Goal: Task Accomplishment & Management: Complete application form

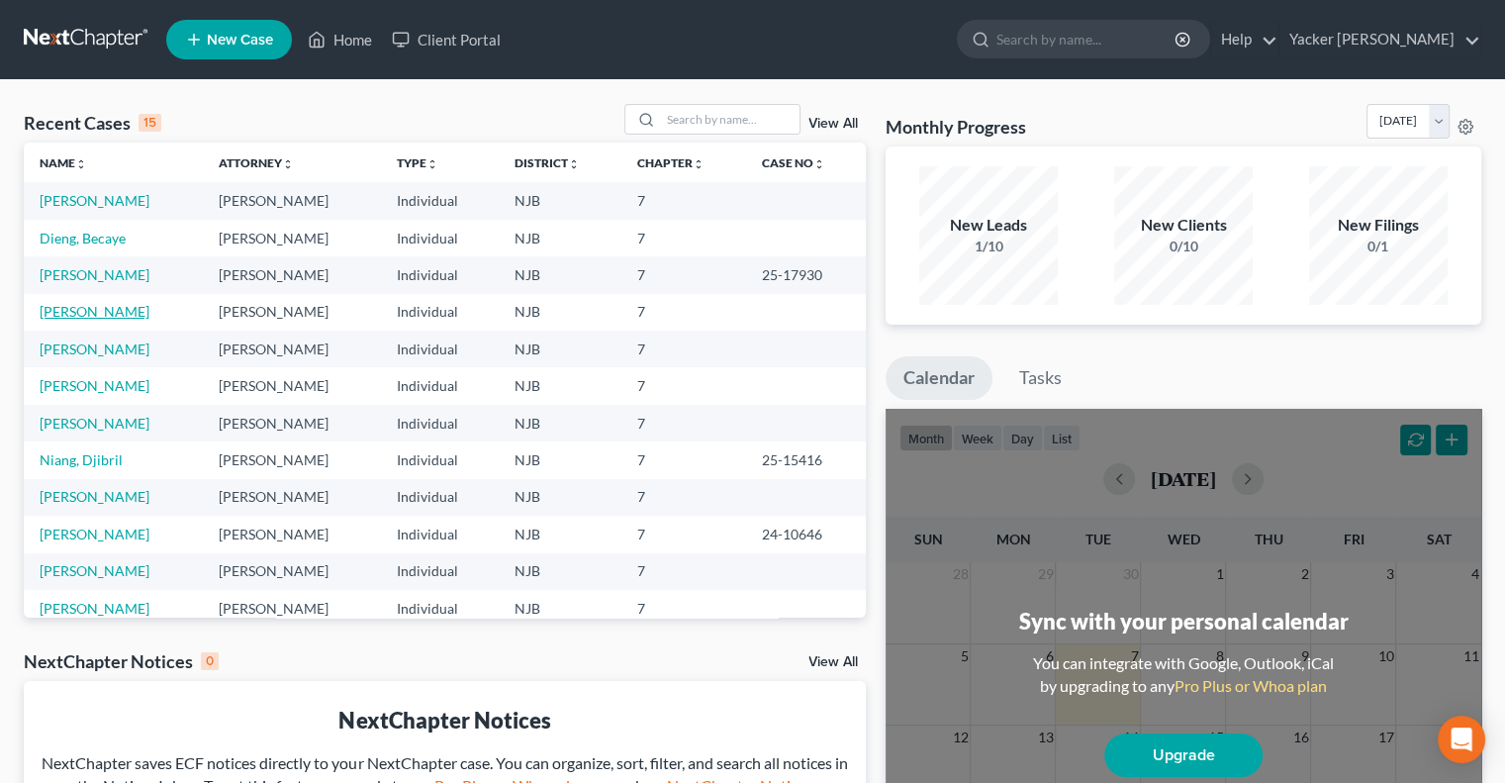
click at [97, 308] on link "[PERSON_NAME]" at bounding box center [95, 311] width 110 height 17
select select "4"
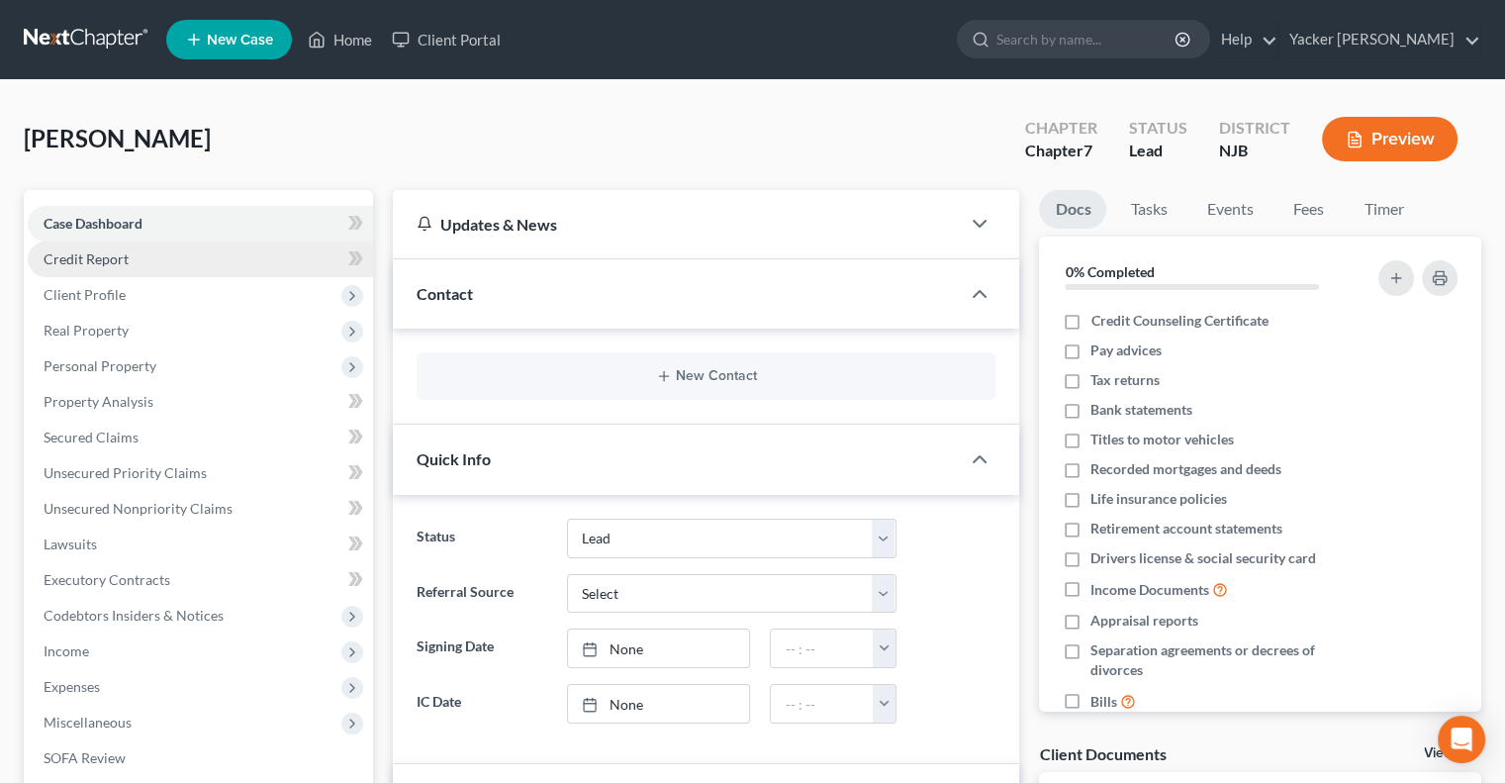
click at [71, 264] on span "Credit Report" at bounding box center [86, 258] width 85 height 17
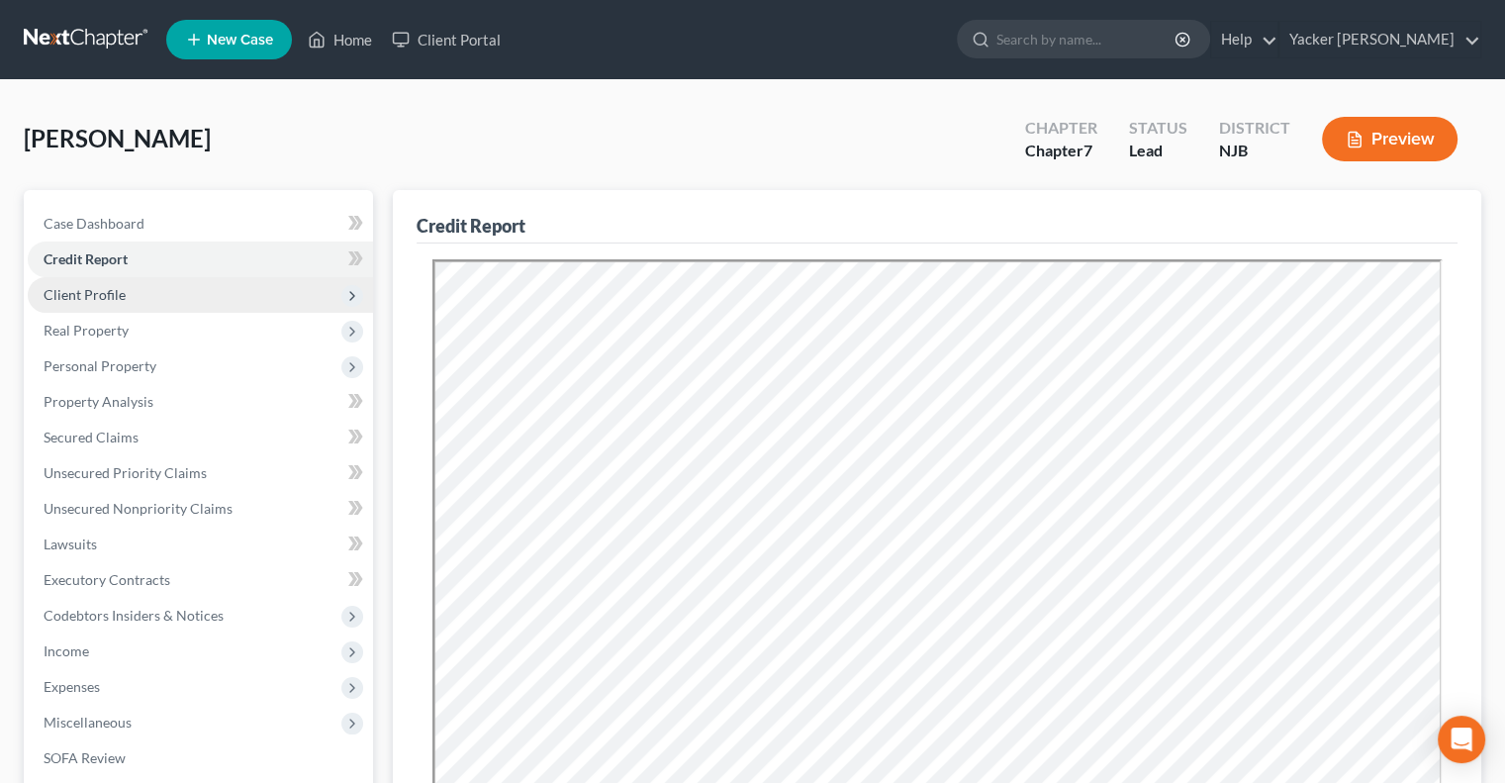
click at [91, 300] on span "Client Profile" at bounding box center [85, 294] width 82 height 17
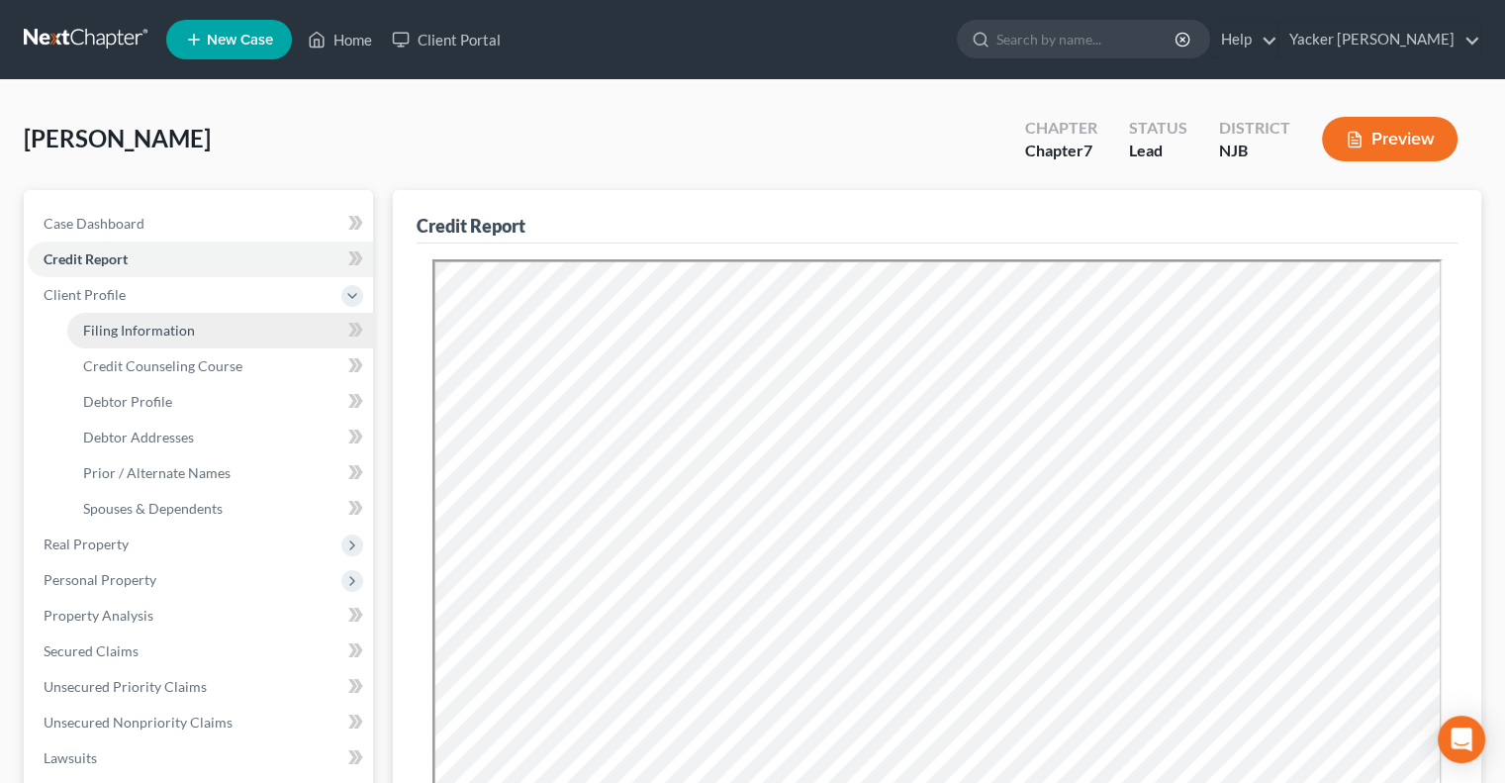
click at [145, 324] on span "Filing Information" at bounding box center [139, 330] width 112 height 17
select select "1"
select select "0"
select select "51"
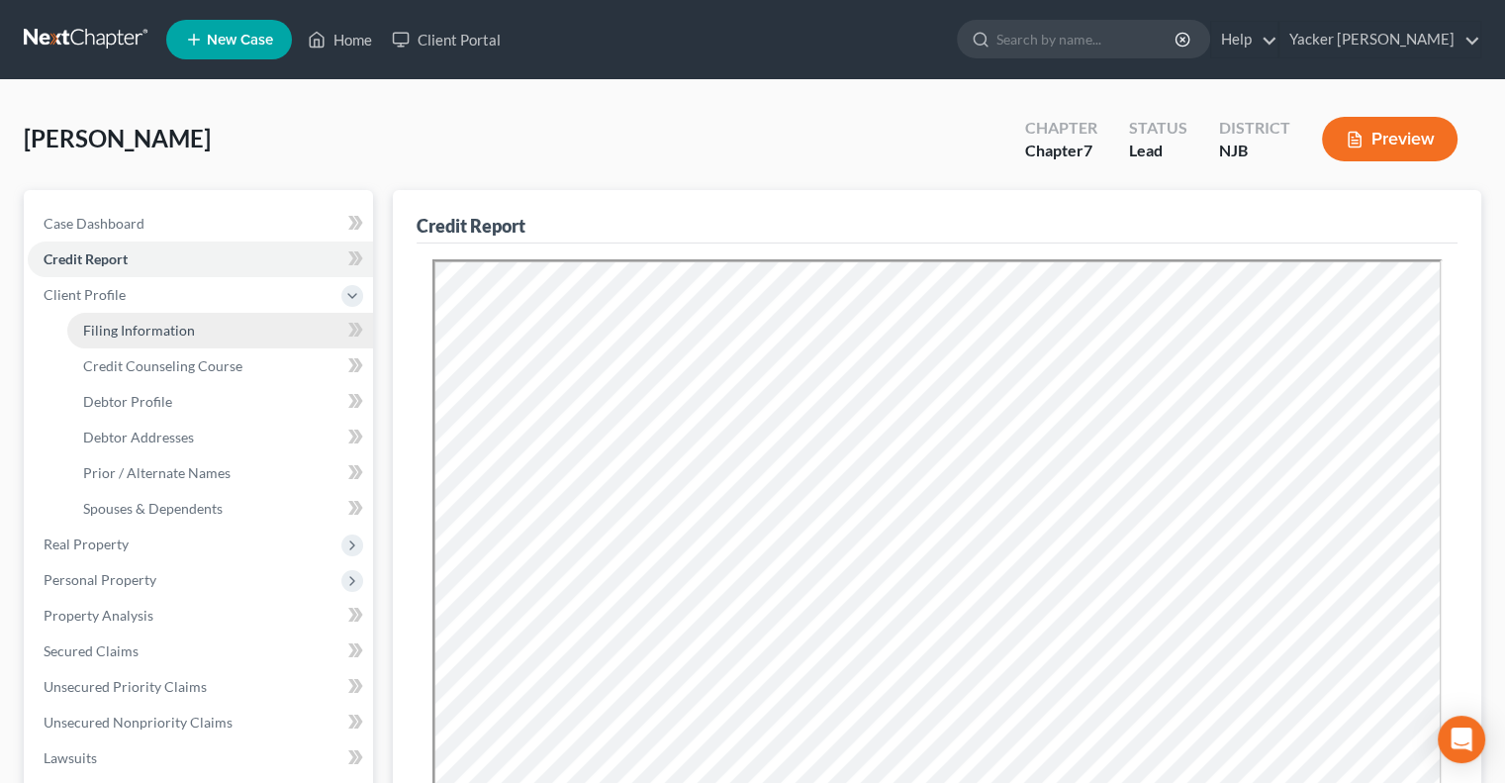
select select "0"
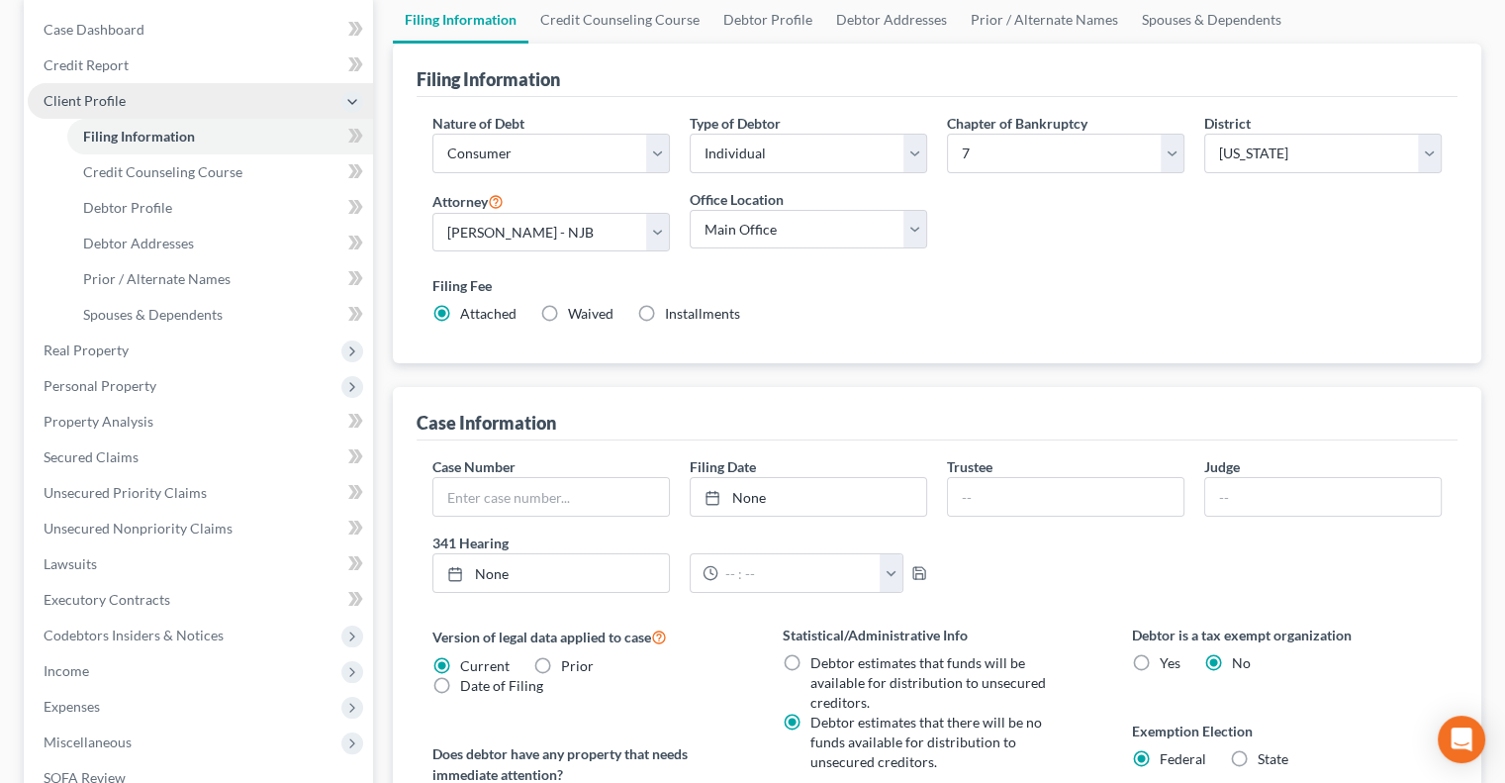
scroll to position [198, 0]
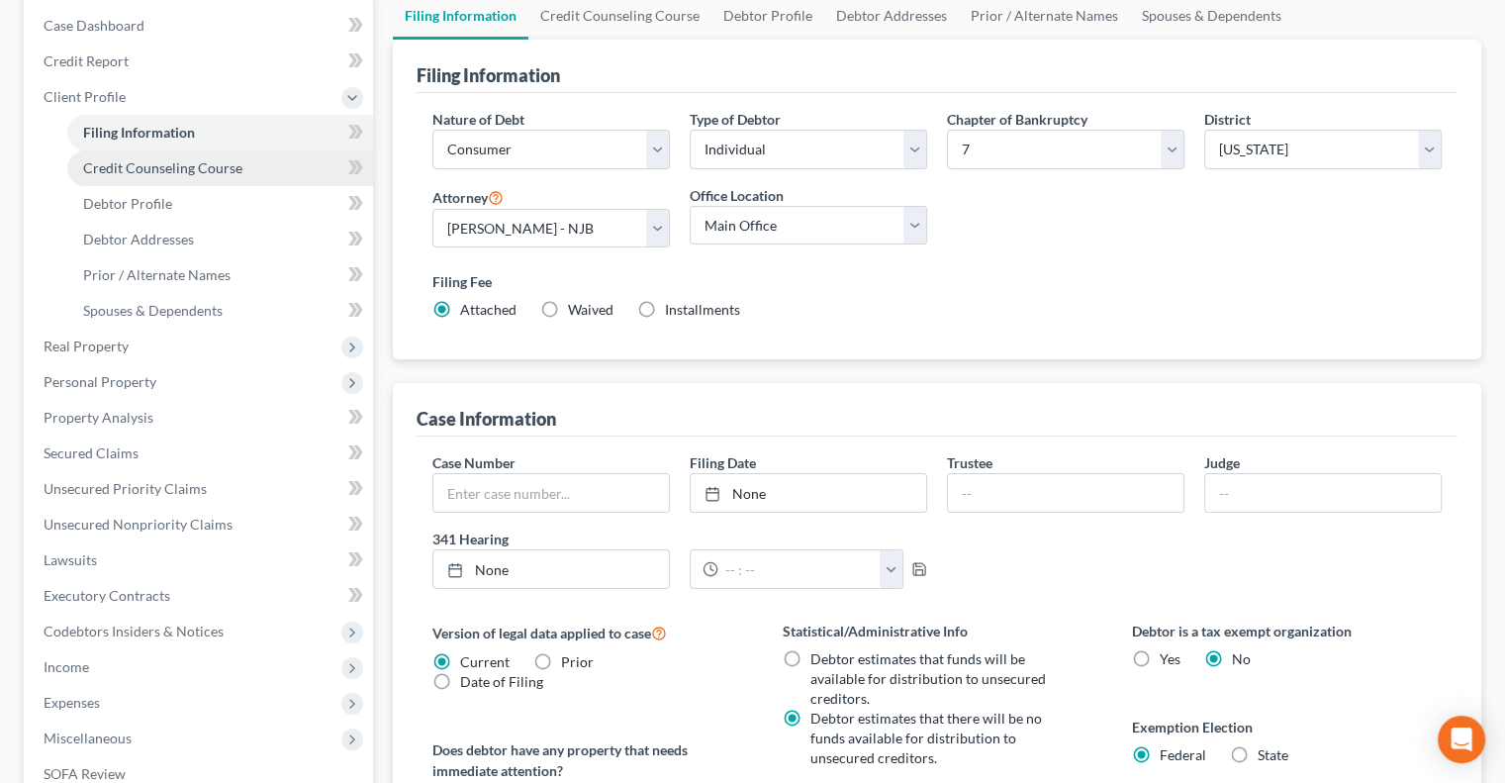
click at [171, 171] on span "Credit Counseling Course" at bounding box center [162, 167] width 159 height 17
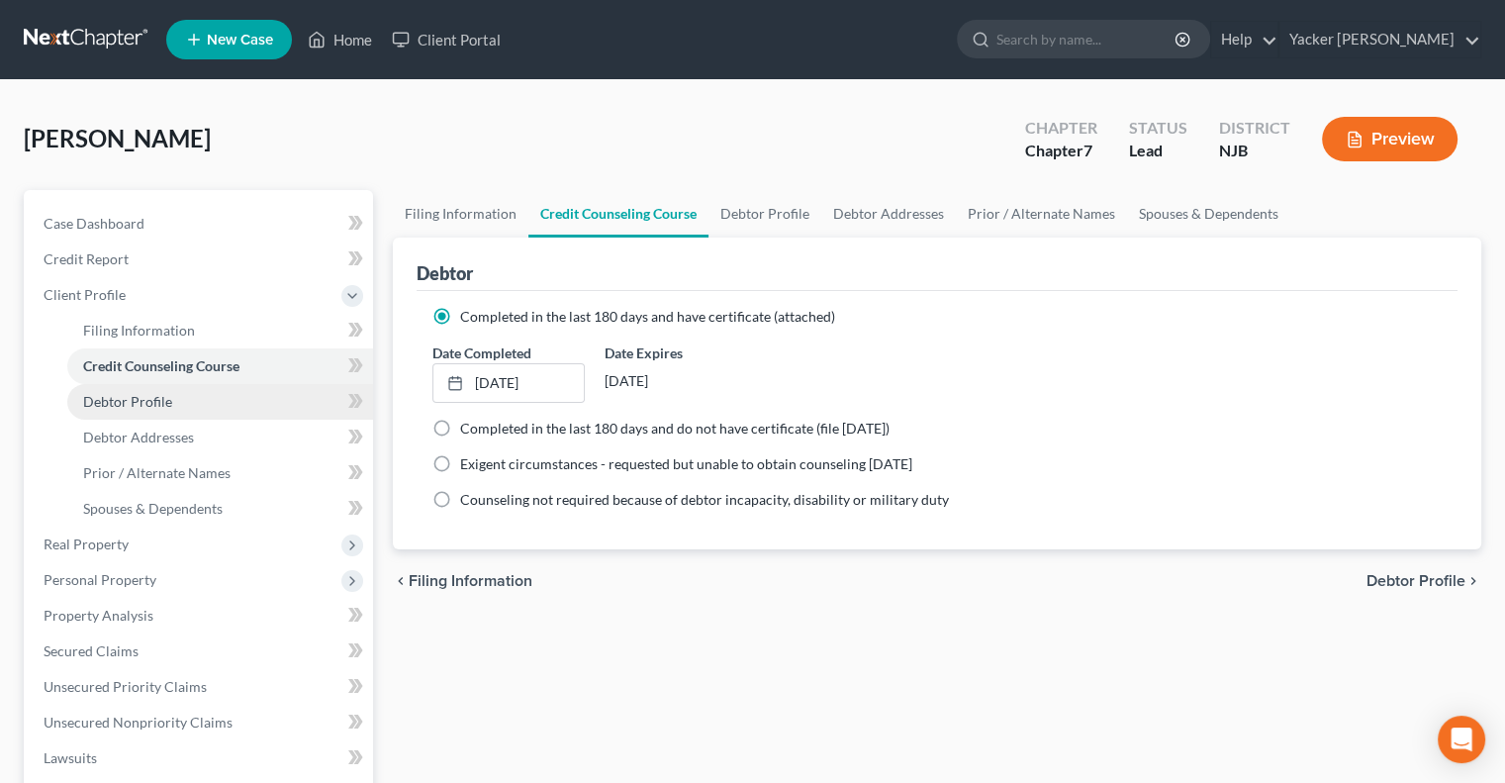
click at [154, 409] on span "Debtor Profile" at bounding box center [127, 401] width 89 height 17
select select "3"
select select "2"
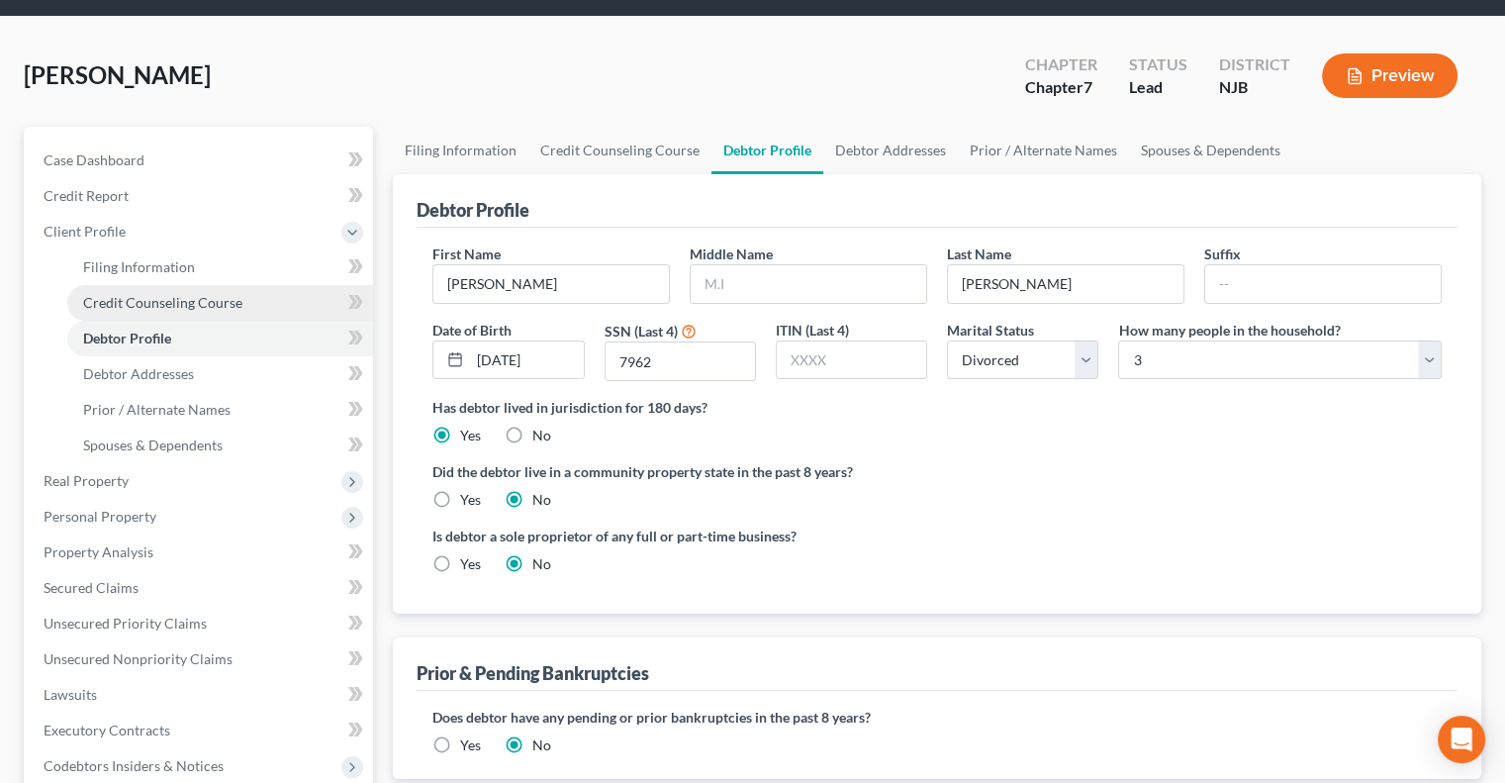
scroll to position [99, 0]
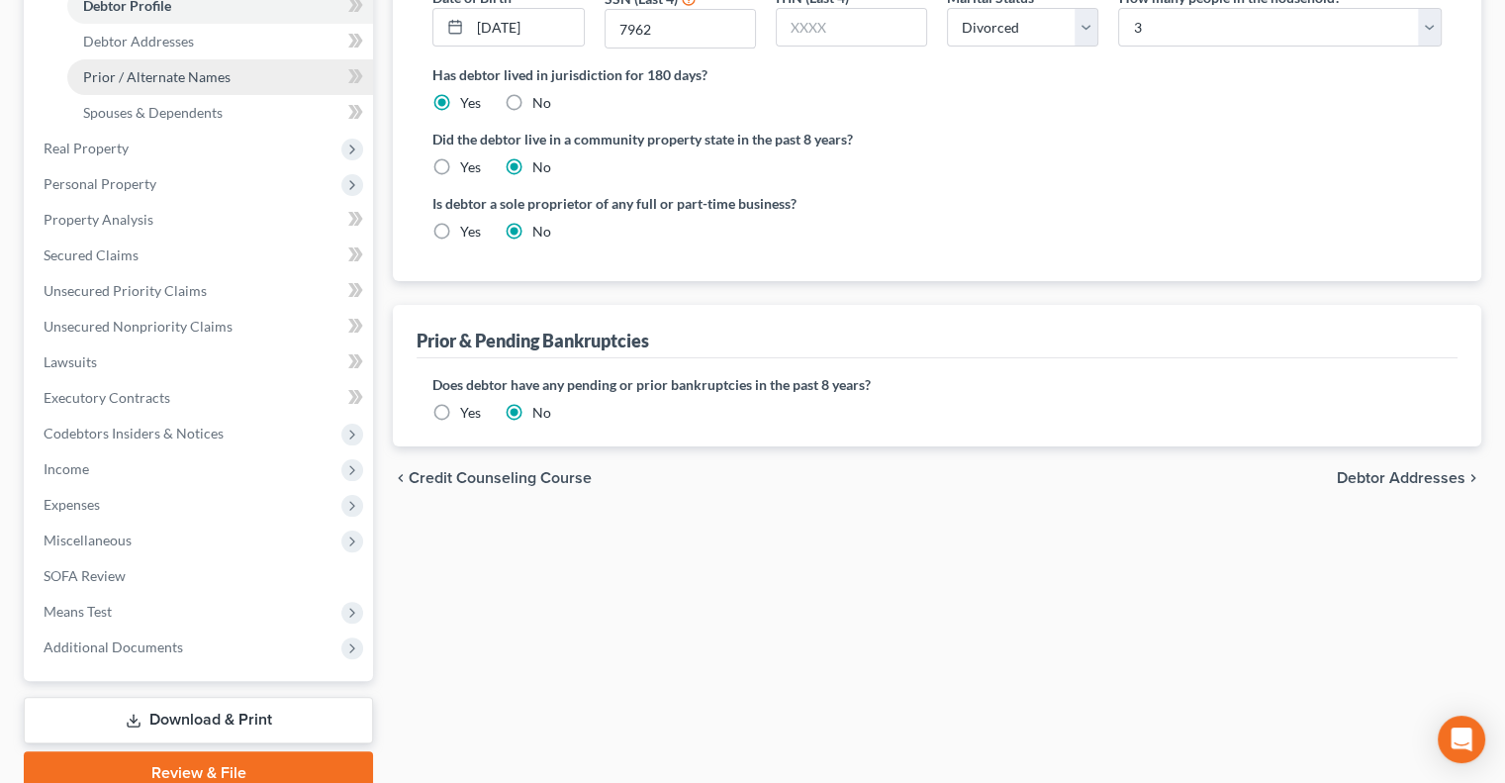
click at [186, 69] on span "Prior / Alternate Names" at bounding box center [156, 76] width 147 height 17
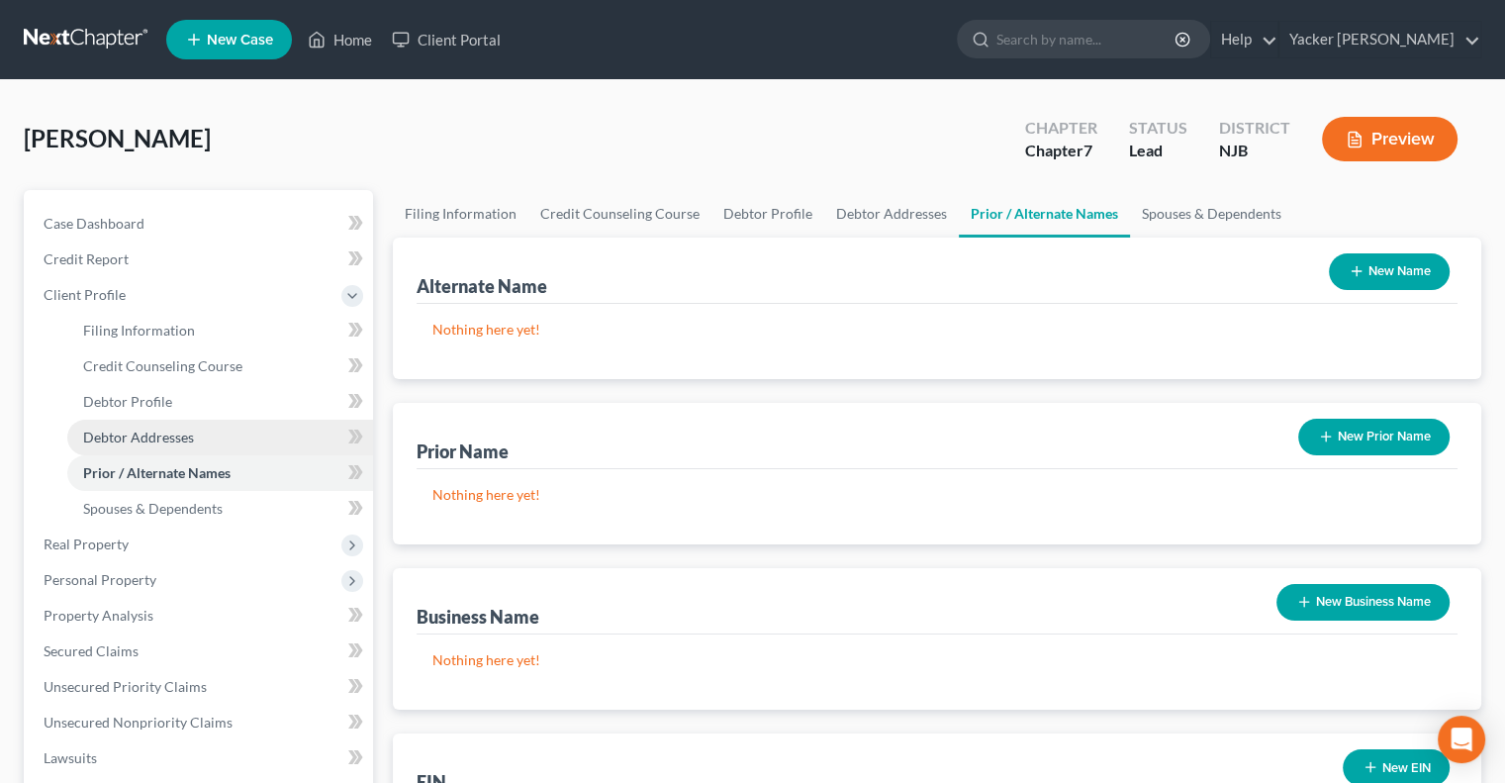
click at [168, 437] on span "Debtor Addresses" at bounding box center [138, 436] width 111 height 17
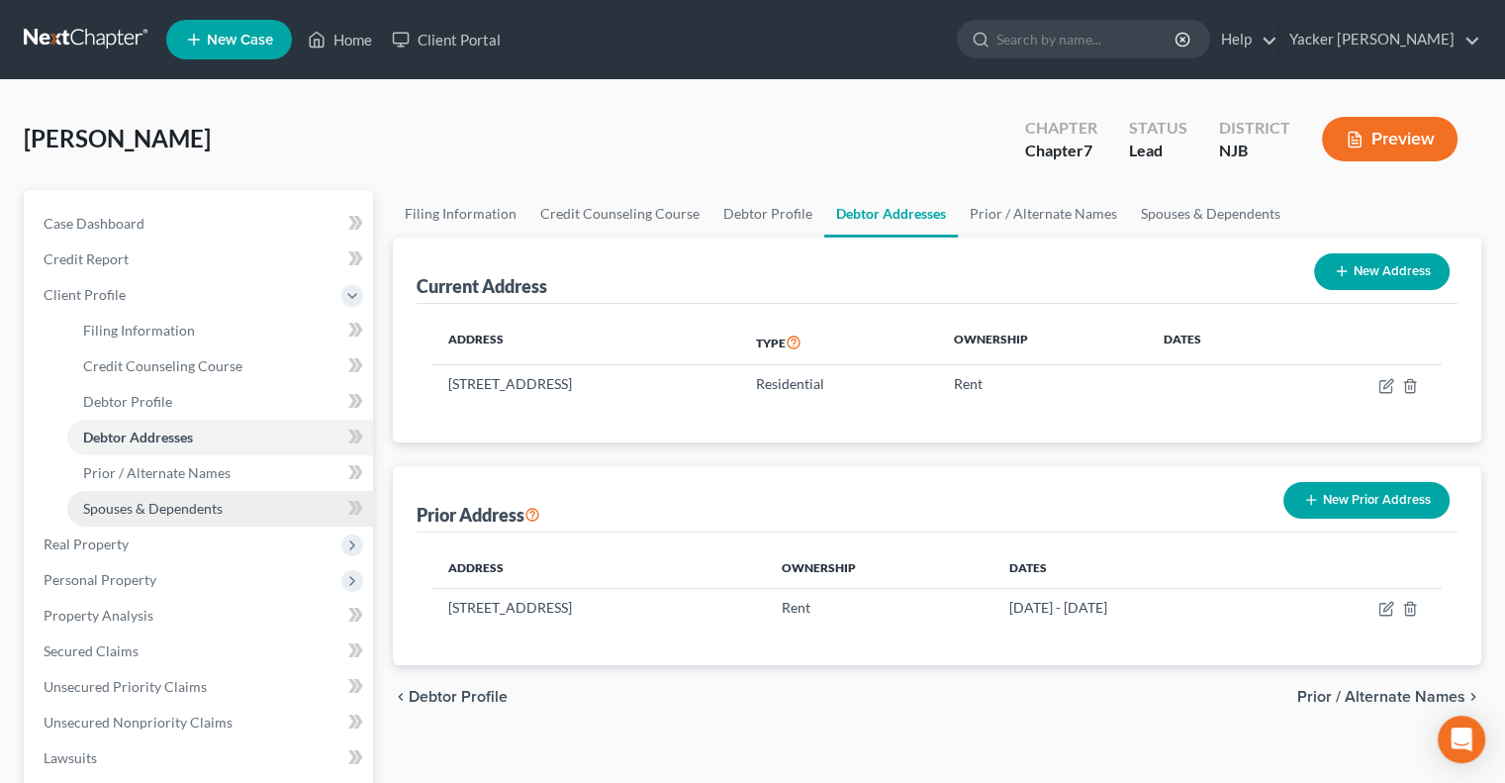
click at [170, 509] on span "Spouses & Dependents" at bounding box center [153, 508] width 140 height 17
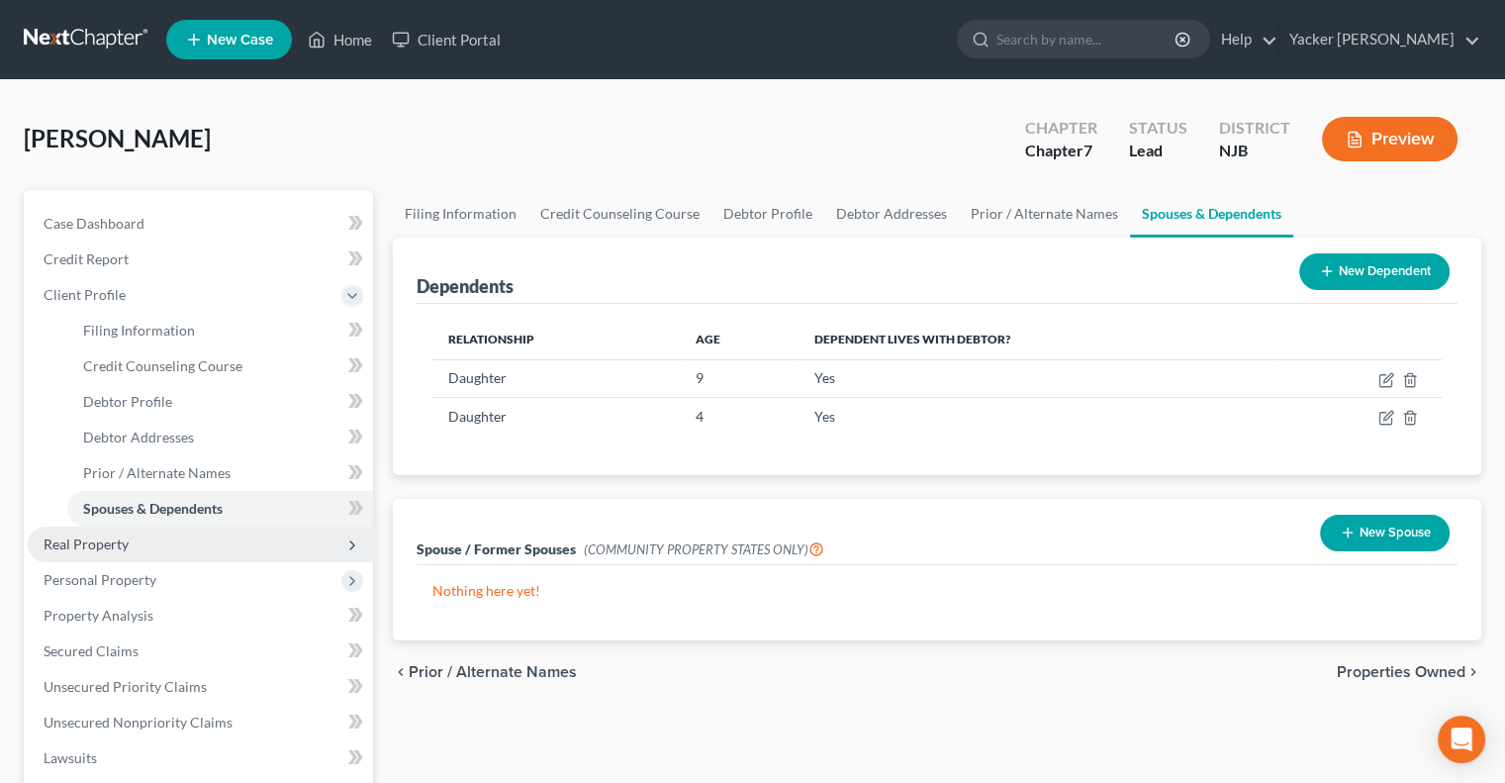
scroll to position [99, 0]
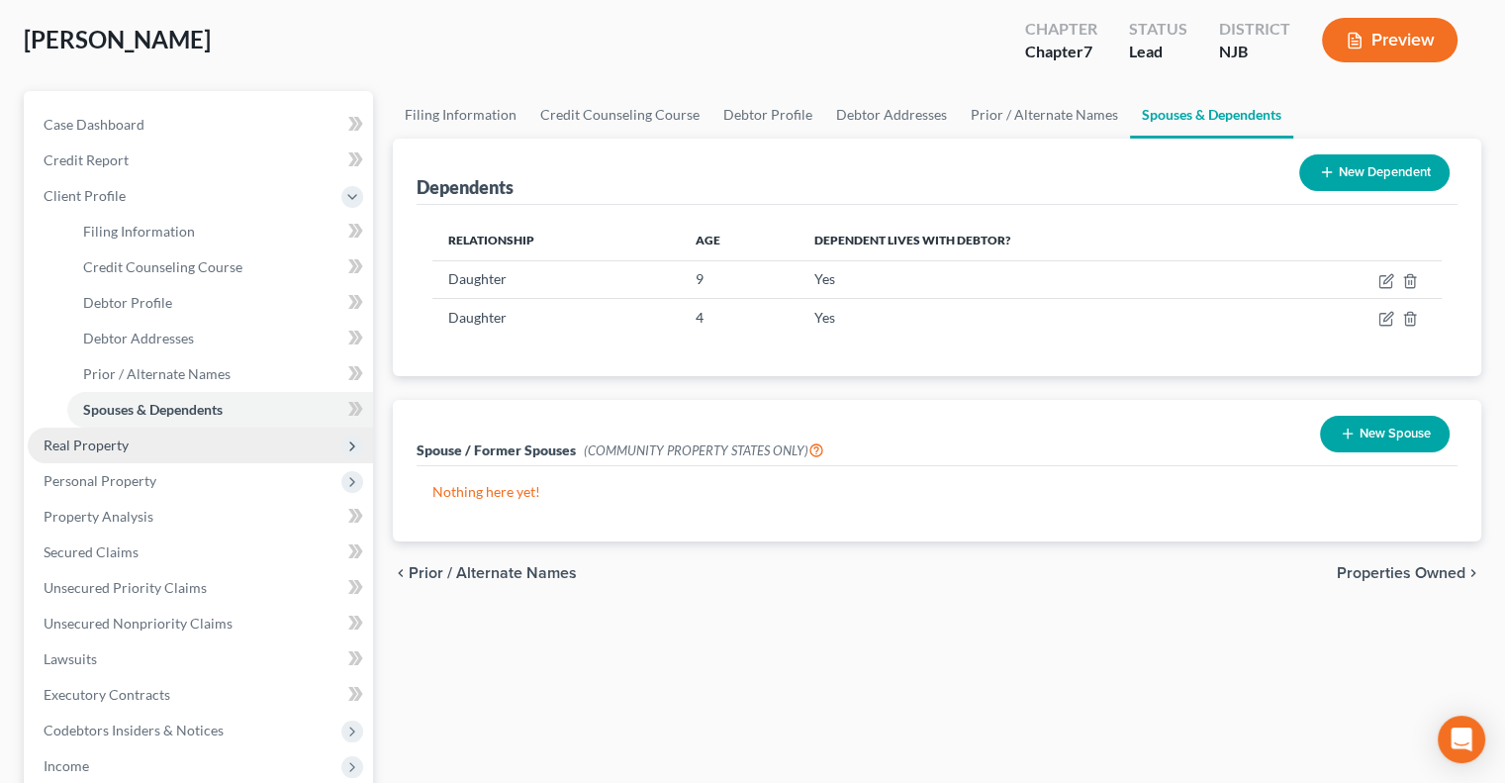
click at [164, 457] on span "Real Property" at bounding box center [200, 446] width 345 height 36
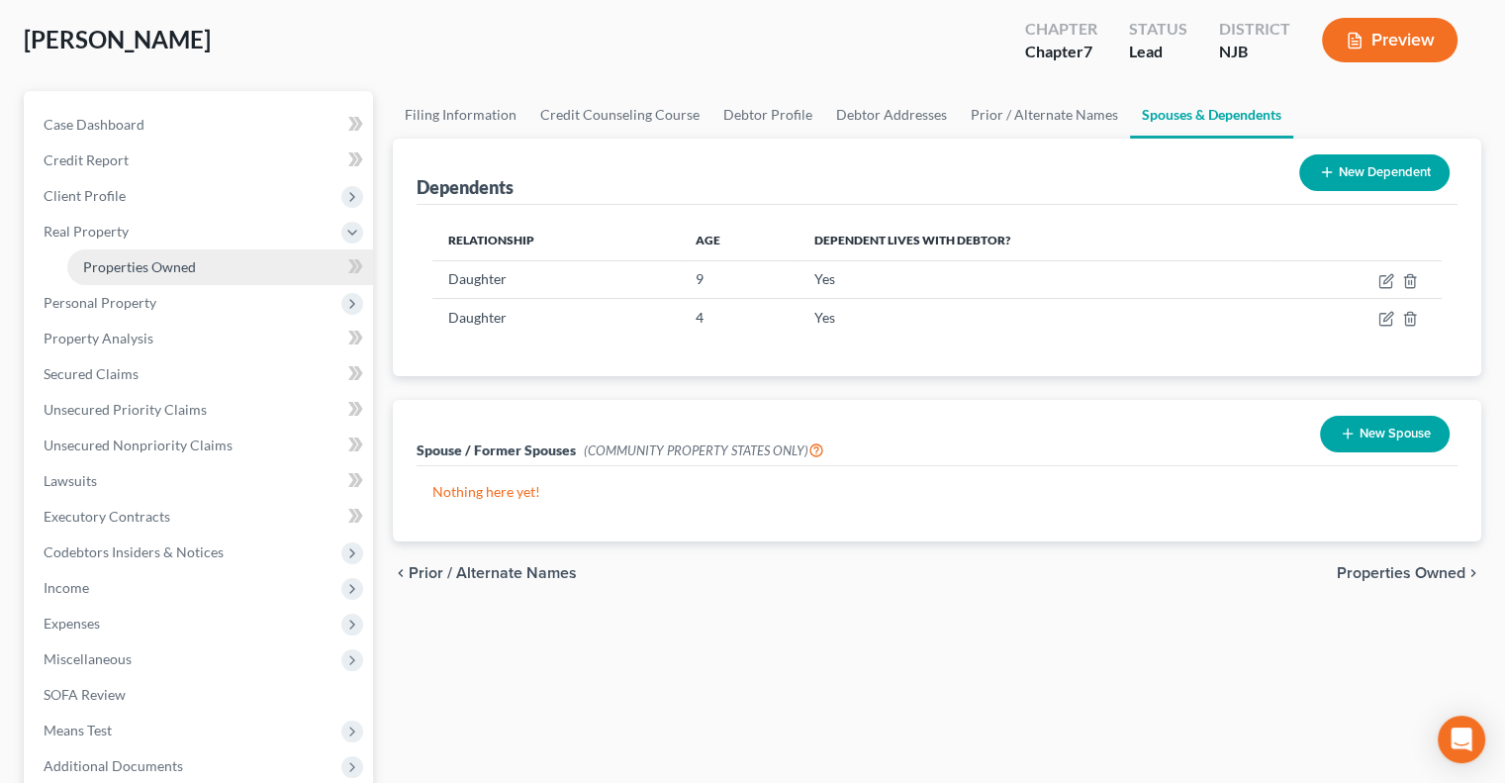
click at [162, 263] on span "Properties Owned" at bounding box center [139, 266] width 113 height 17
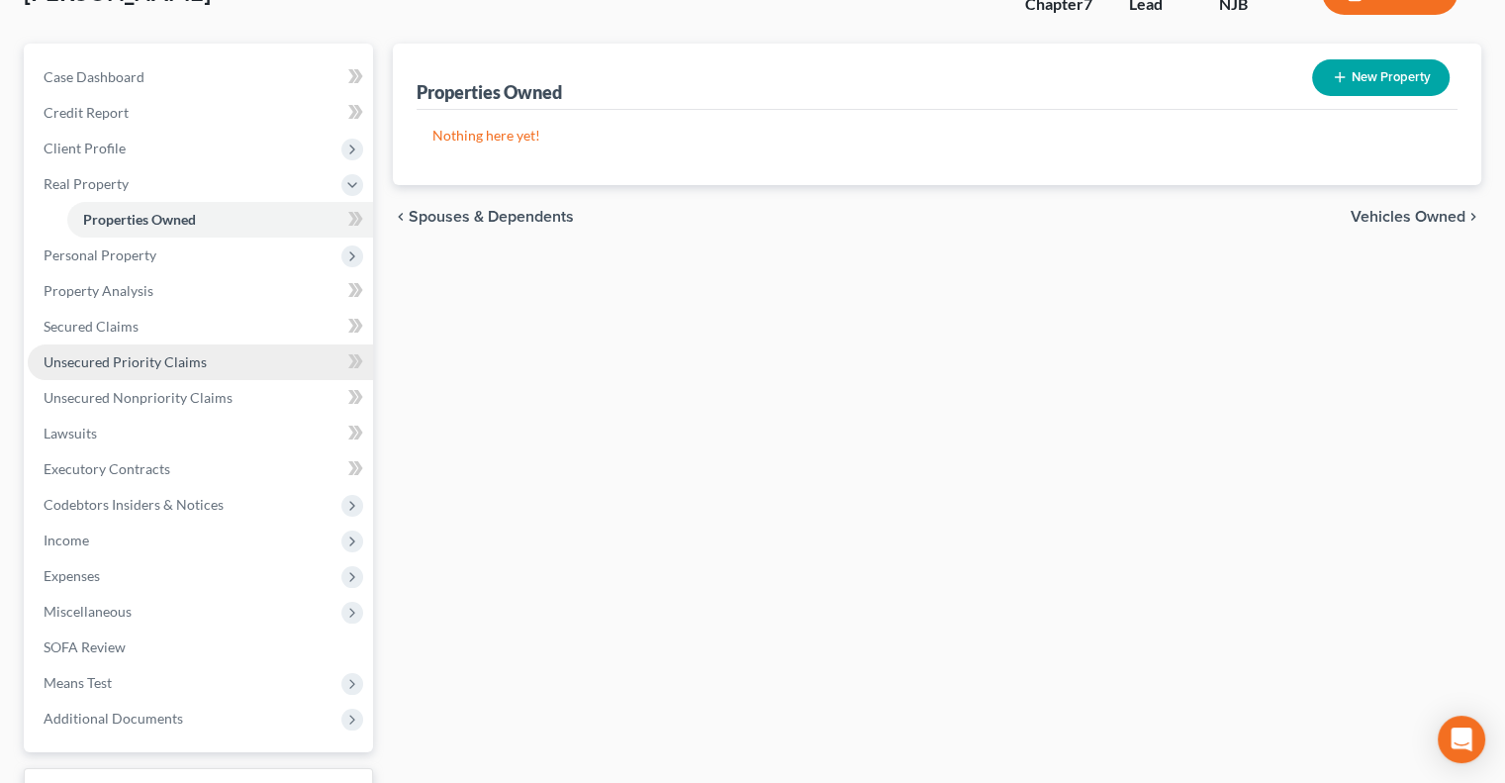
scroll to position [198, 0]
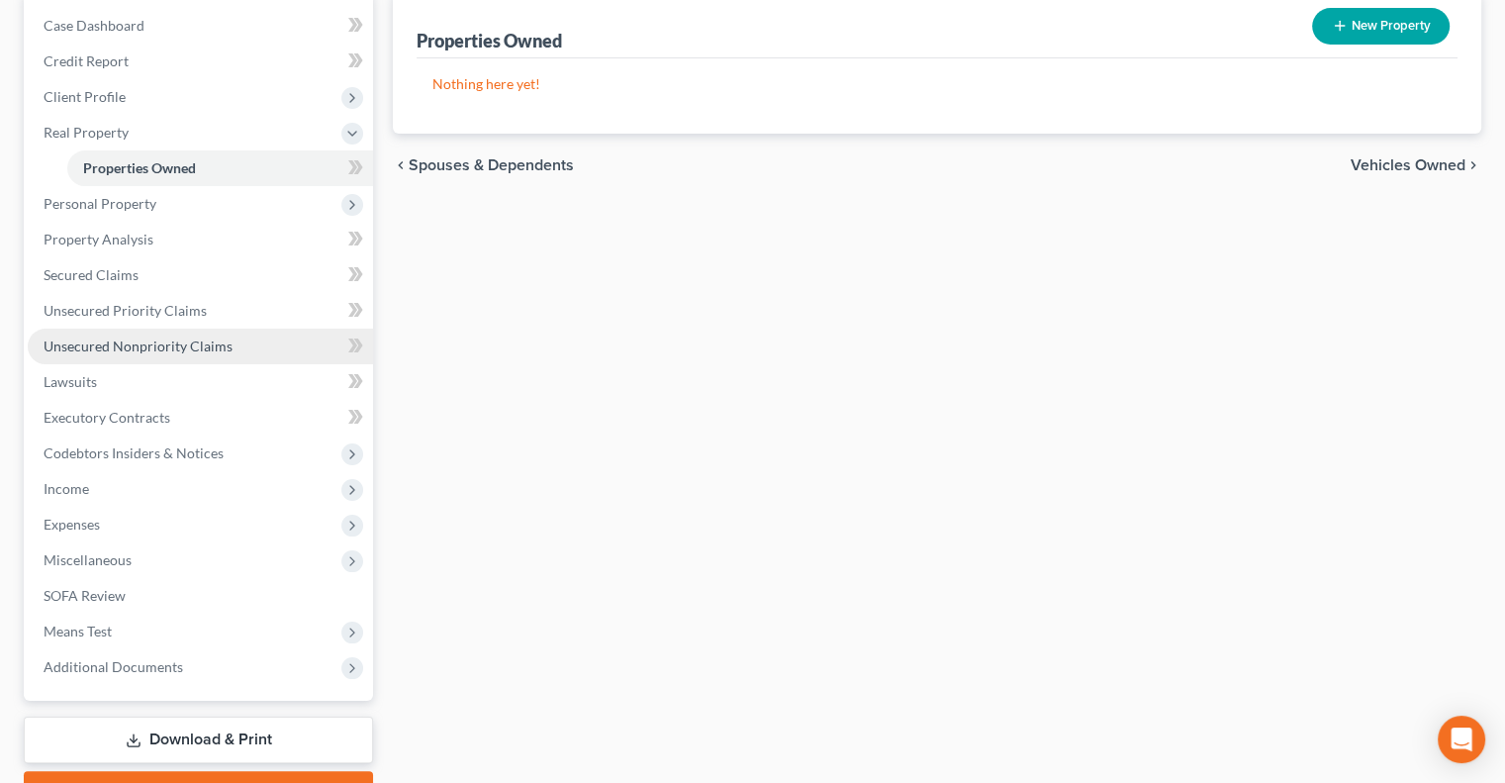
click at [160, 343] on span "Unsecured Nonpriority Claims" at bounding box center [138, 345] width 189 height 17
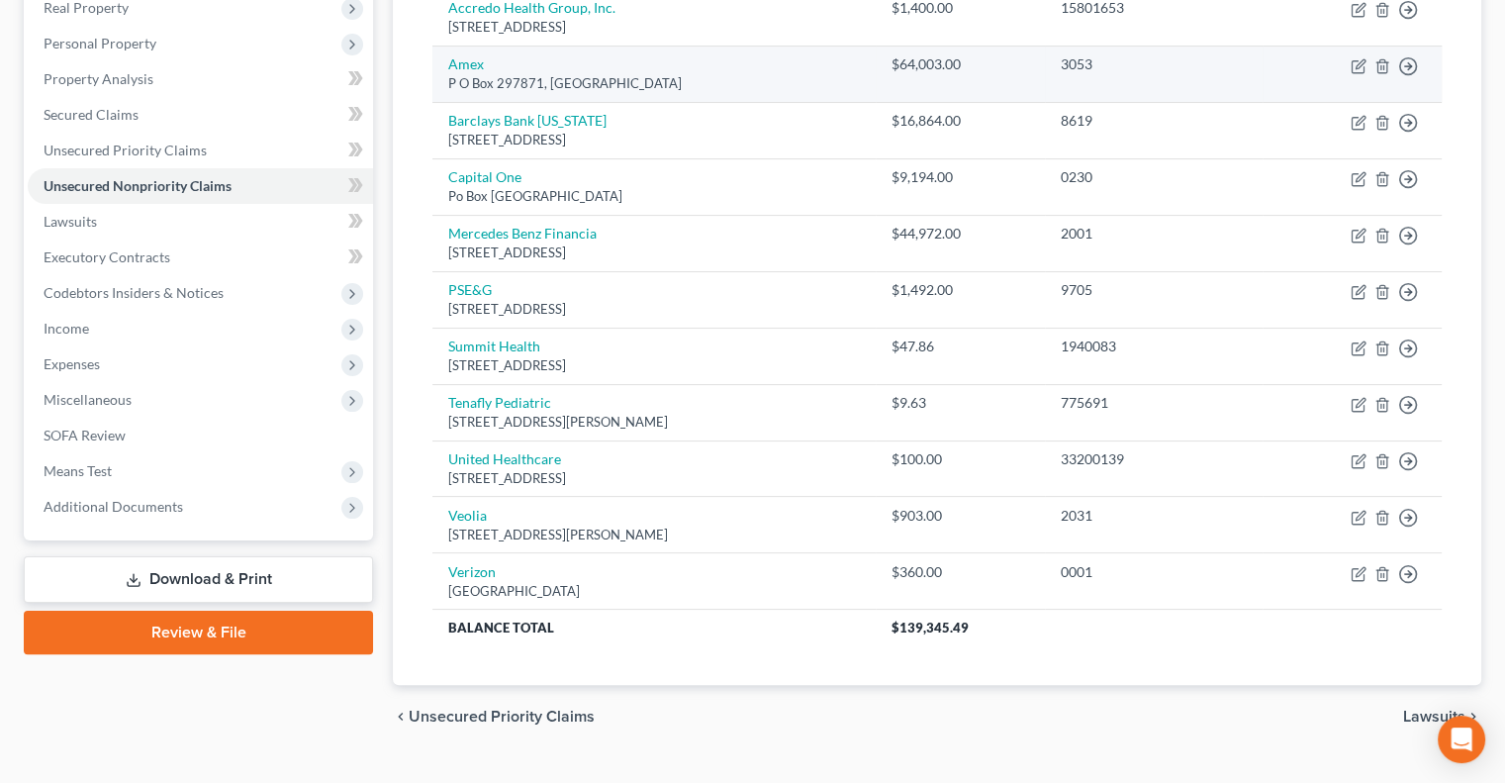
scroll to position [360, 0]
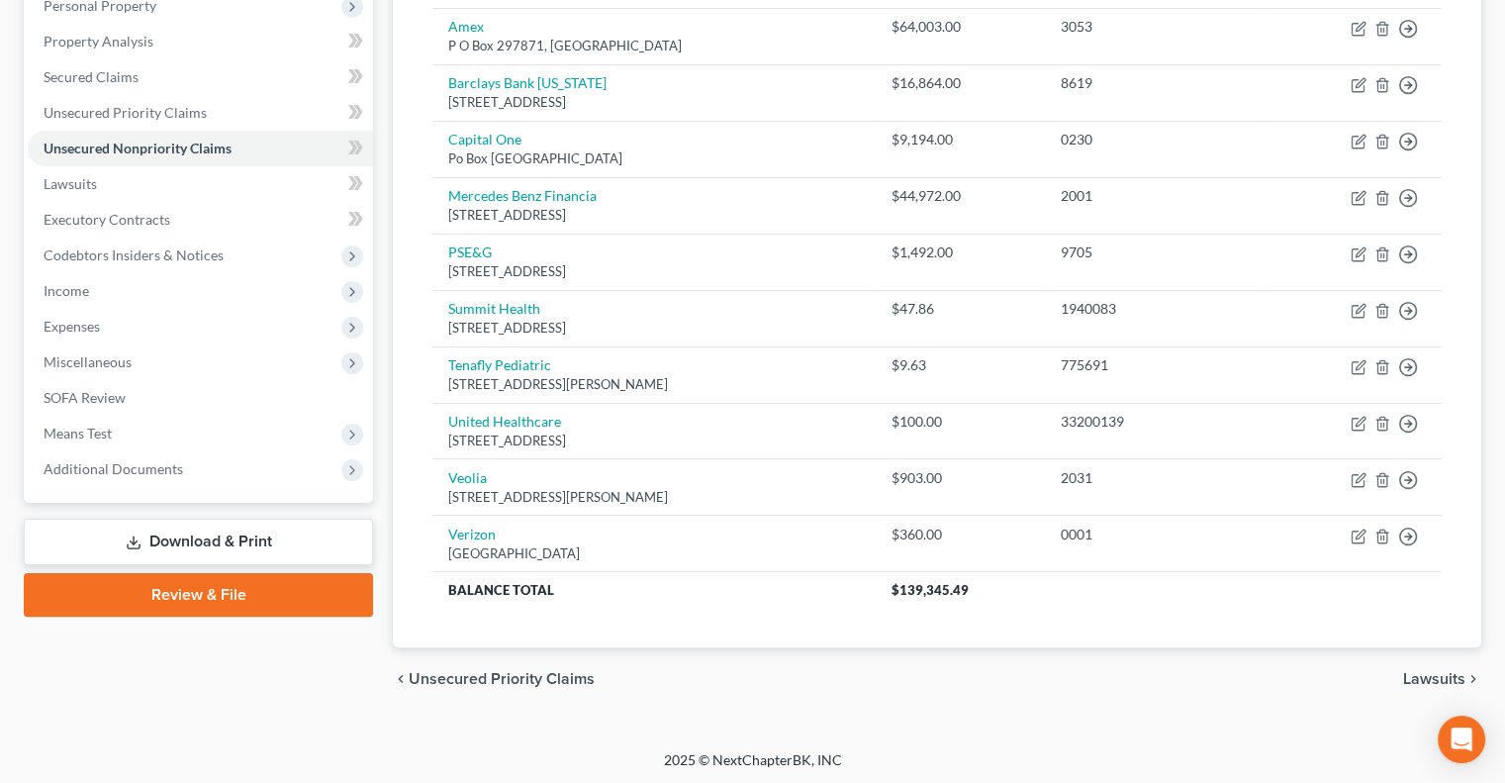
click at [252, 543] on link "Download & Print" at bounding box center [198, 542] width 349 height 47
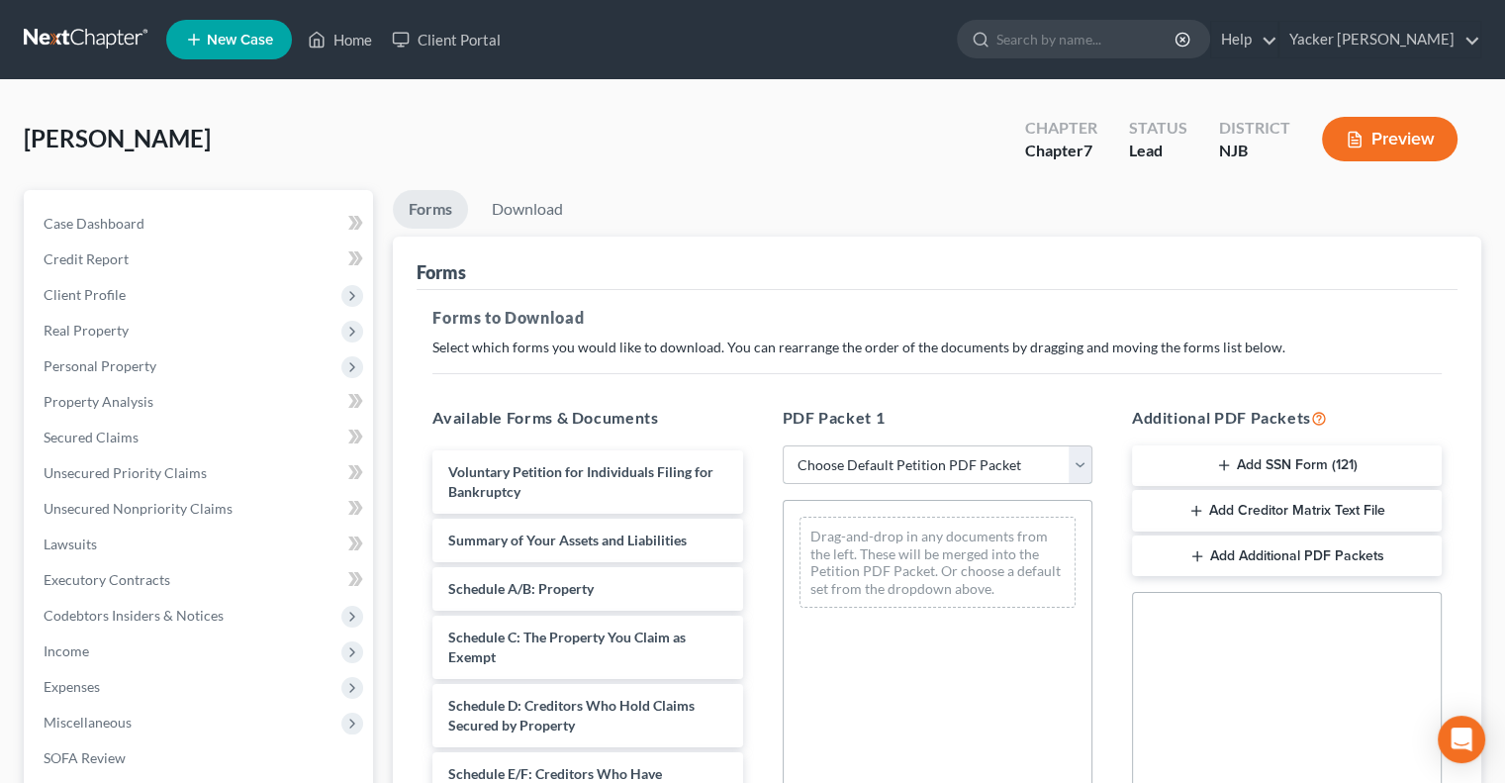
click at [1074, 463] on select "Choose Default Petition PDF Packet Complete Bankruptcy Petition (all forms and …" at bounding box center [938, 465] width 310 height 40
select select "0"
click at [783, 445] on select "Choose Default Petition PDF Packet Complete Bankruptcy Petition (all forms and …" at bounding box center [938, 465] width 310 height 40
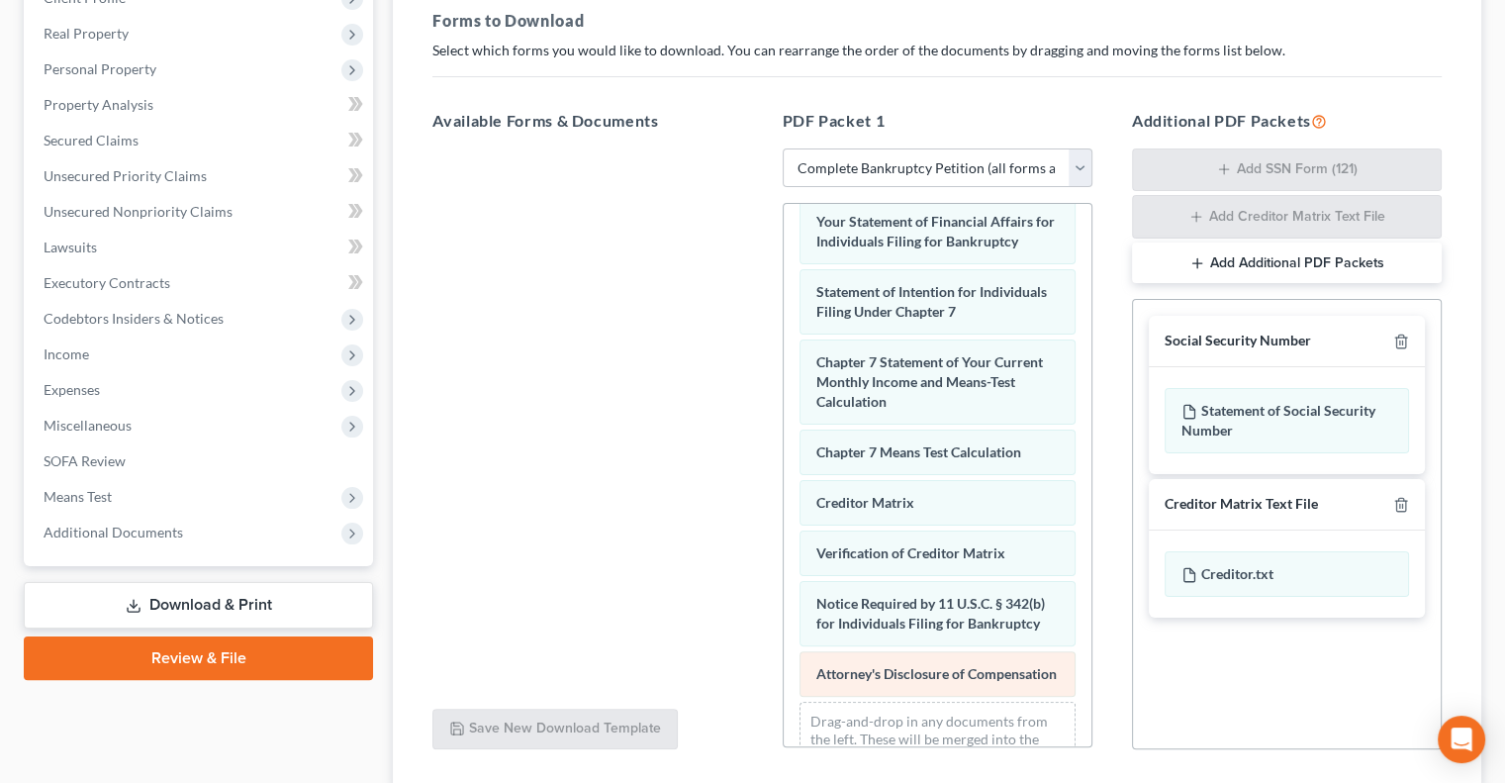
scroll to position [788, 0]
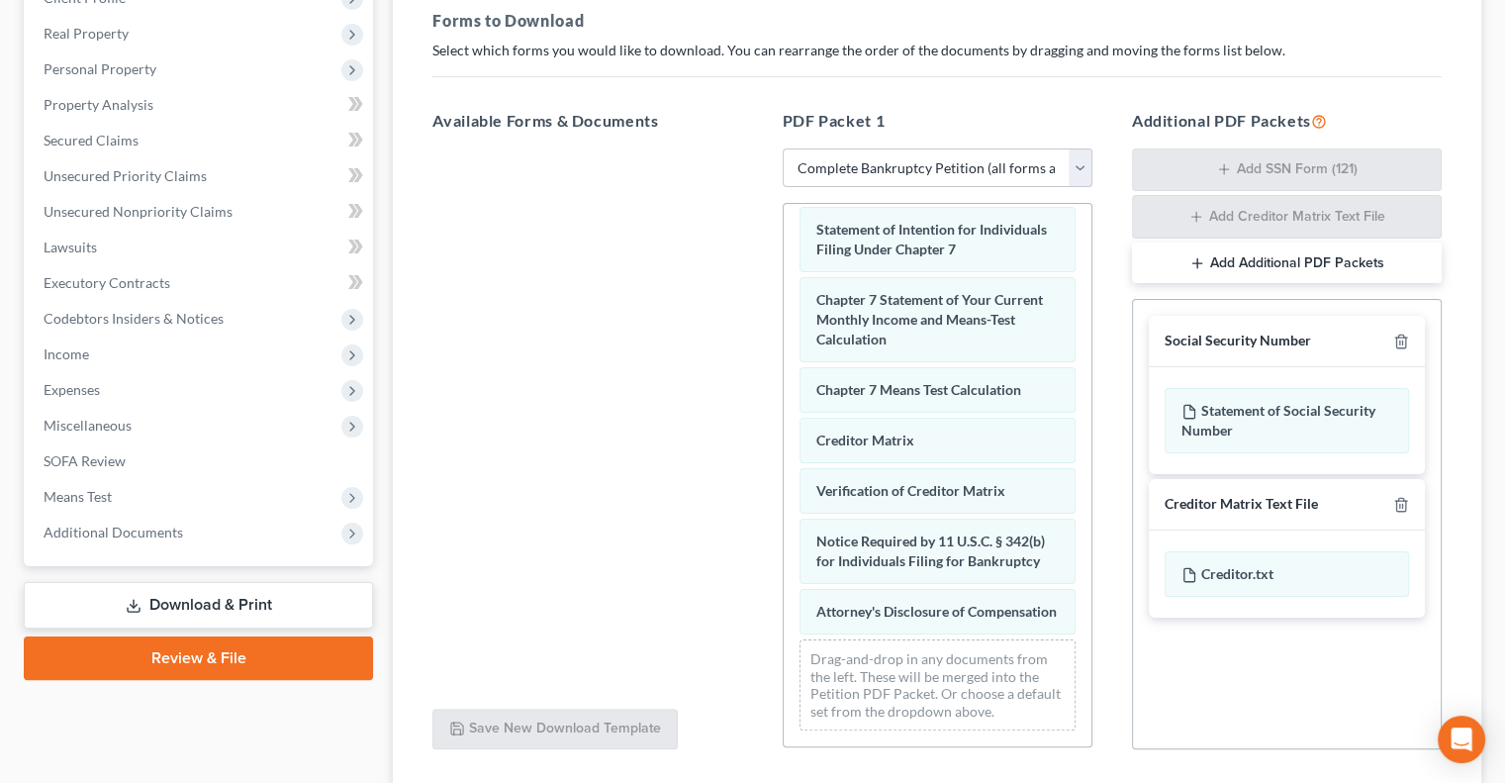
click at [264, 605] on link "Download & Print" at bounding box center [198, 605] width 349 height 47
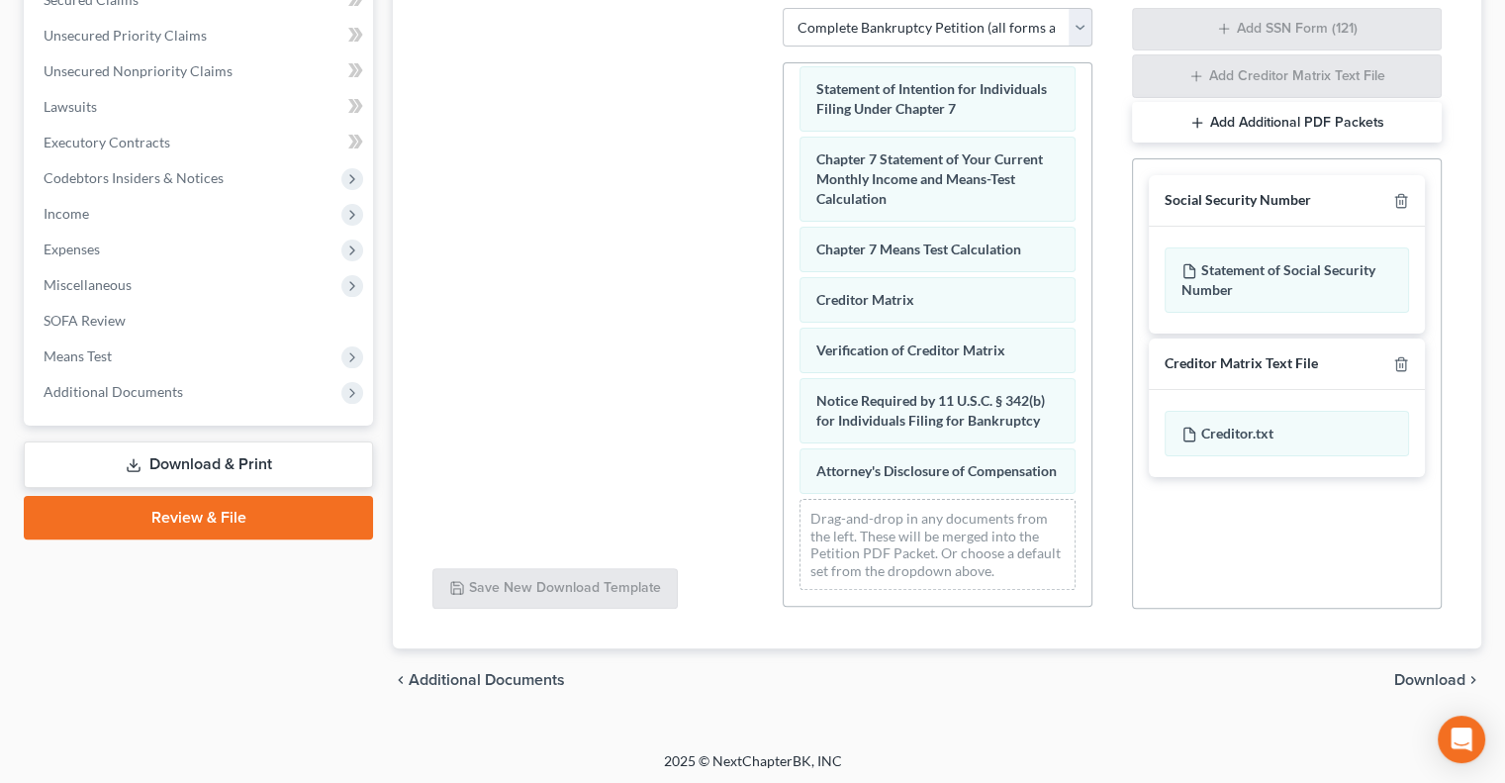
scroll to position [439, 0]
click at [1426, 681] on span "Download" at bounding box center [1429, 678] width 71 height 16
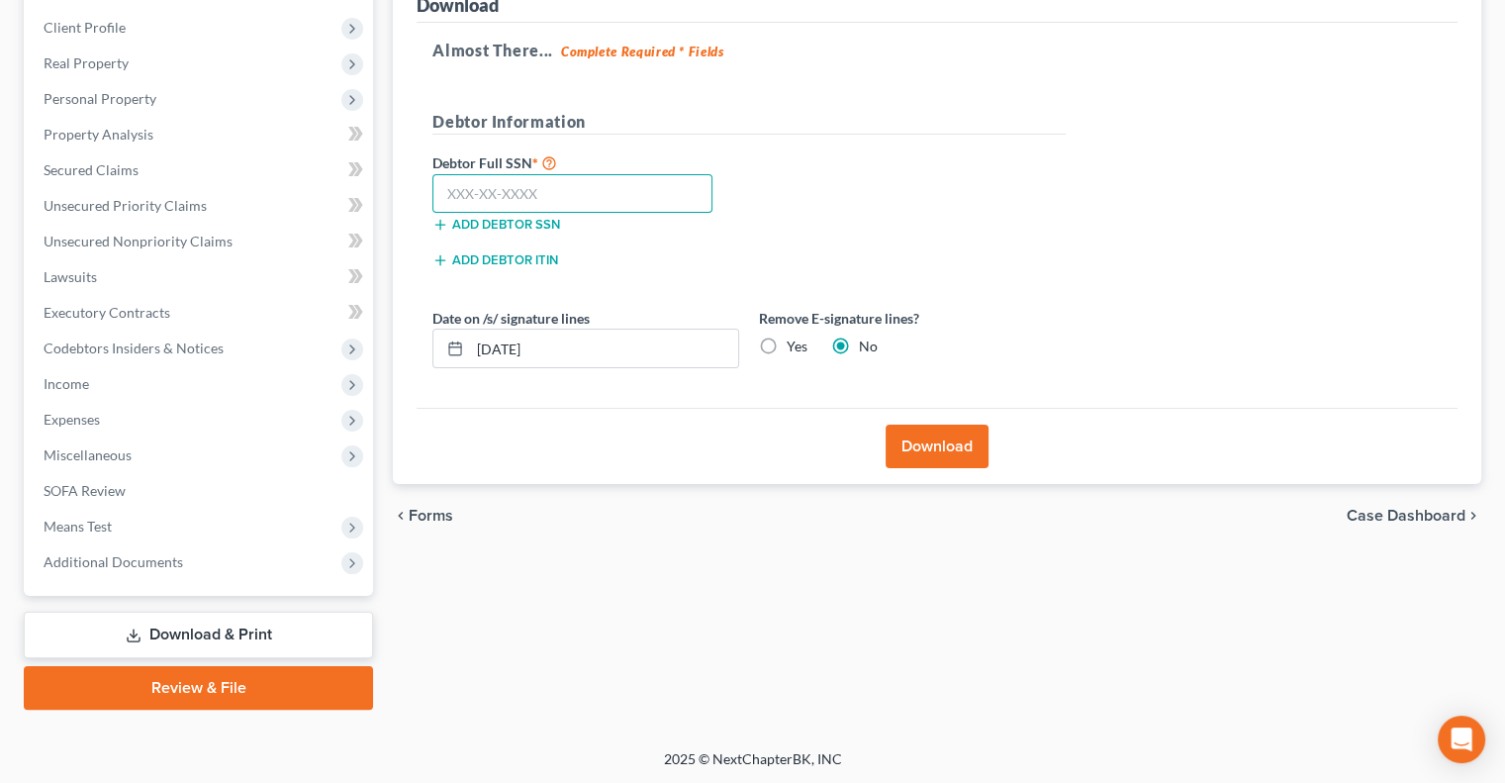
click at [614, 199] on input "text" at bounding box center [572, 194] width 280 height 40
drag, startPoint x: 639, startPoint y: 177, endPoint x: 656, endPoint y: 195, distance: 24.5
click at [649, 177] on input "text" at bounding box center [572, 194] width 280 height 40
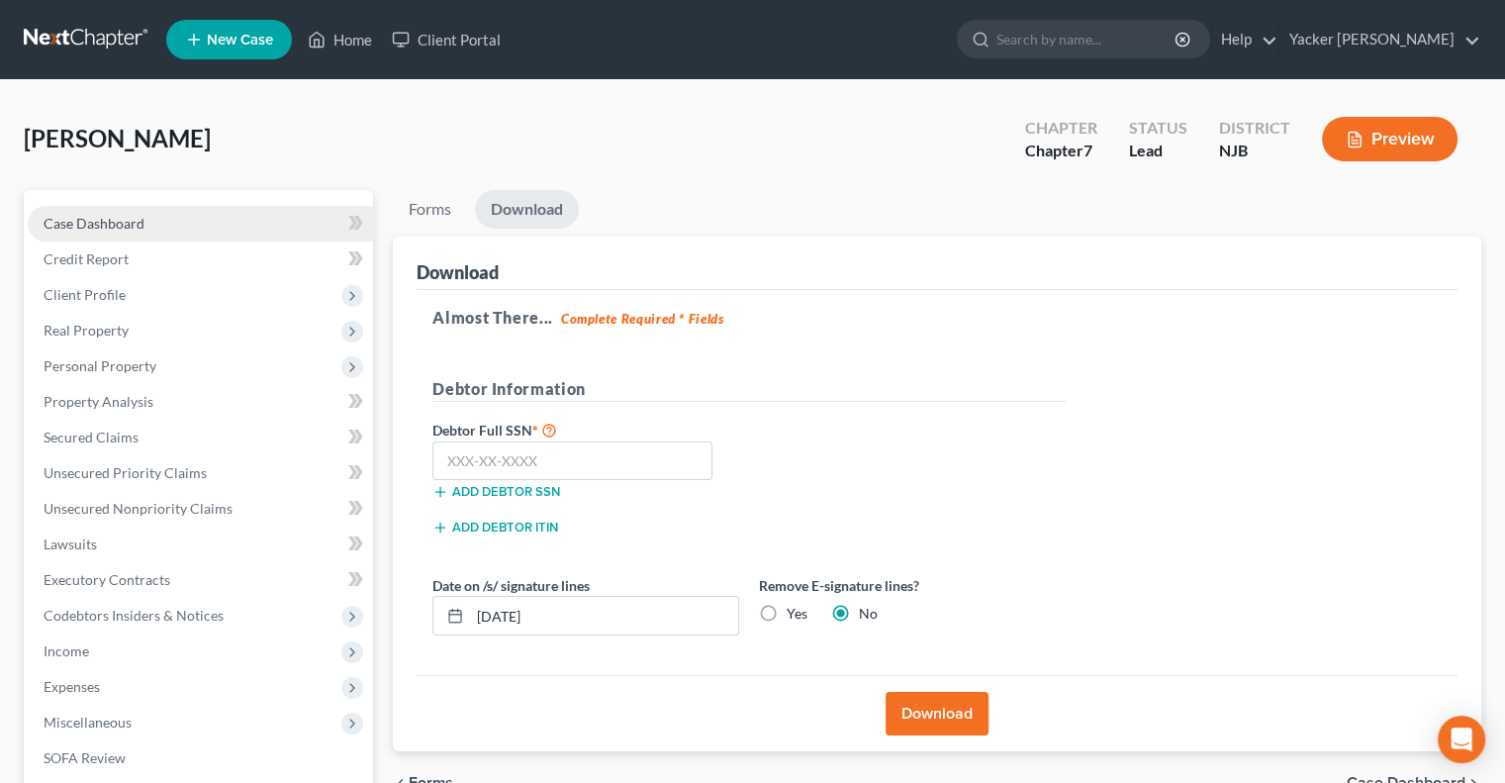
click at [93, 232] on link "Case Dashboard" at bounding box center [200, 224] width 345 height 36
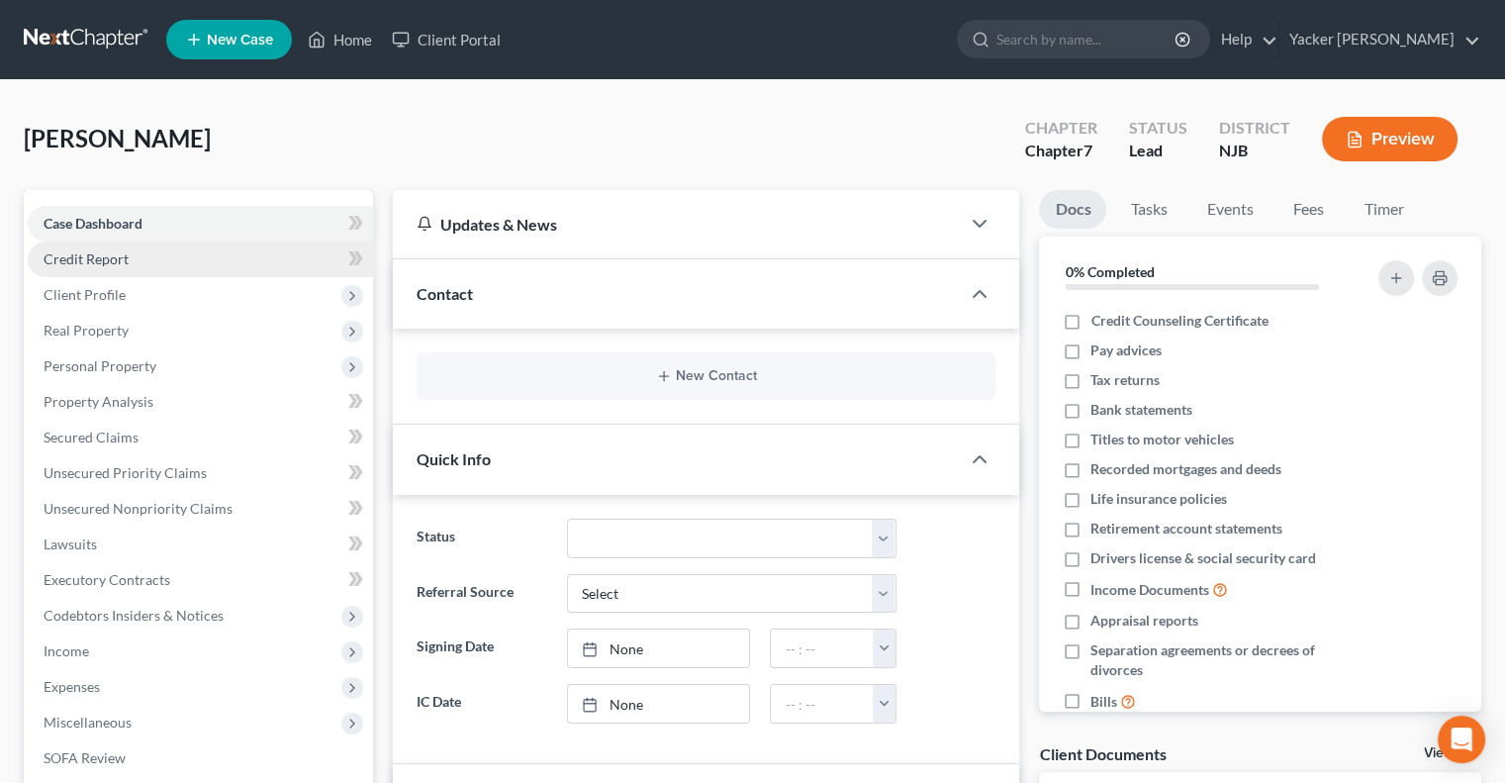
click at [131, 264] on link "Credit Report" at bounding box center [200, 259] width 345 height 36
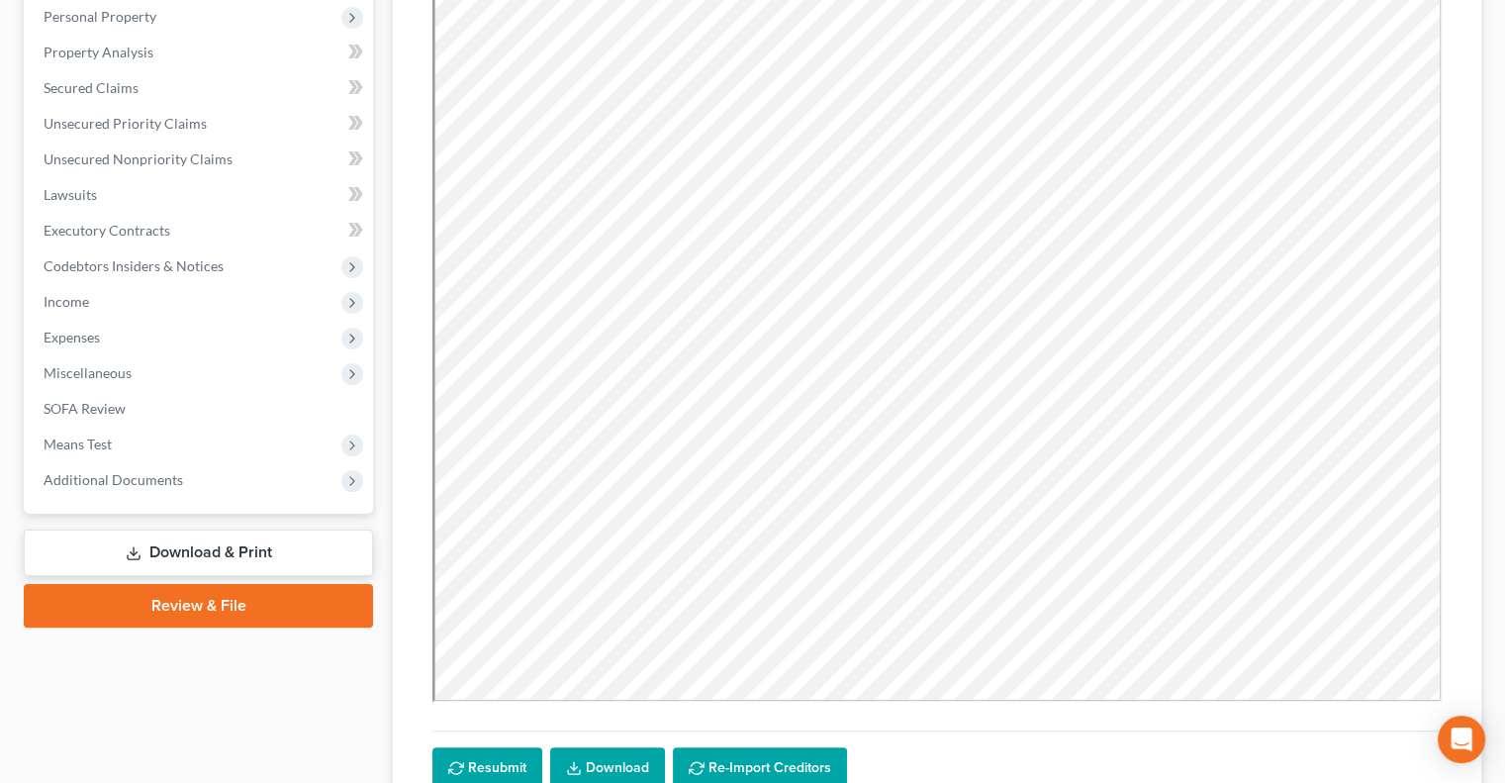
scroll to position [495, 0]
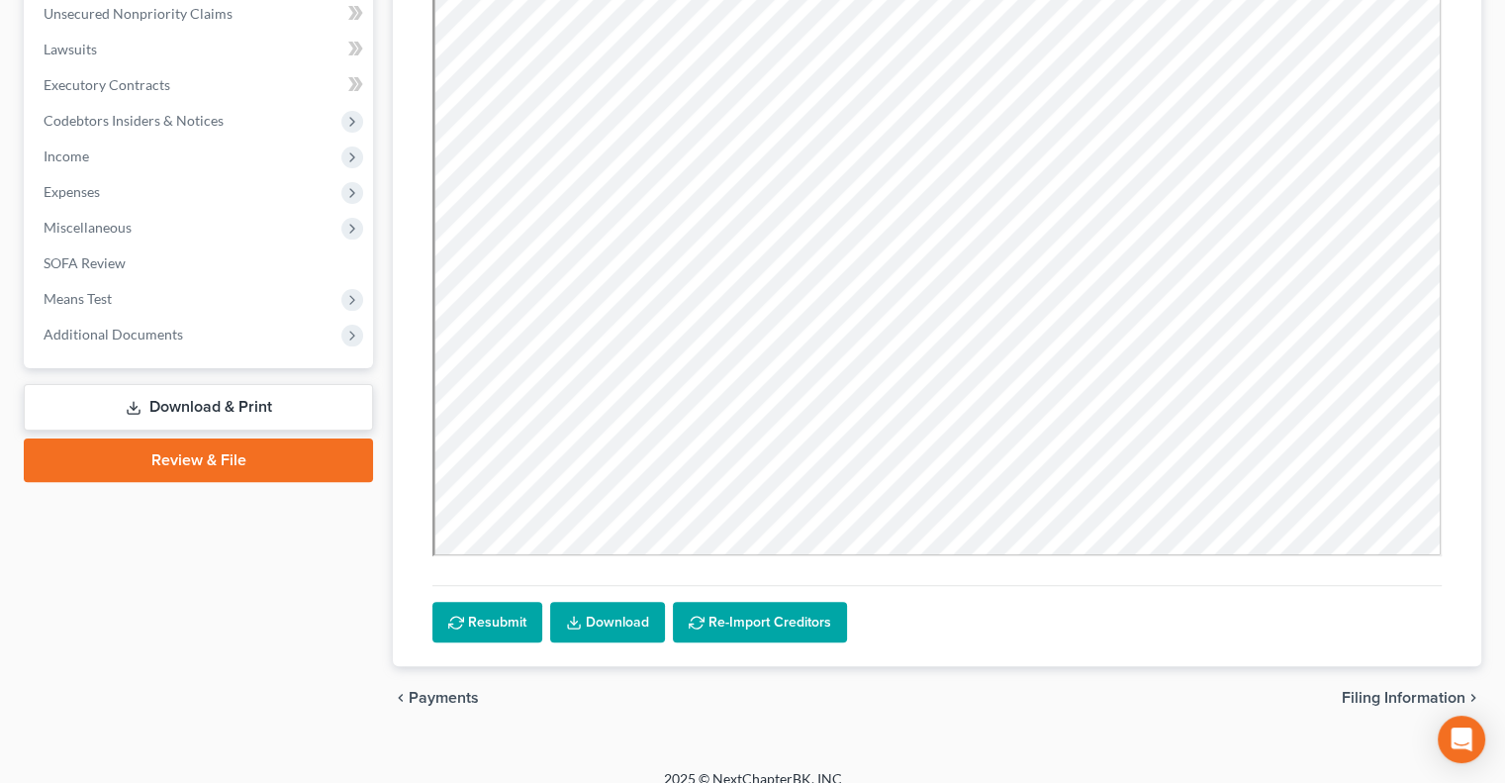
click at [232, 408] on link "Download & Print" at bounding box center [198, 407] width 349 height 47
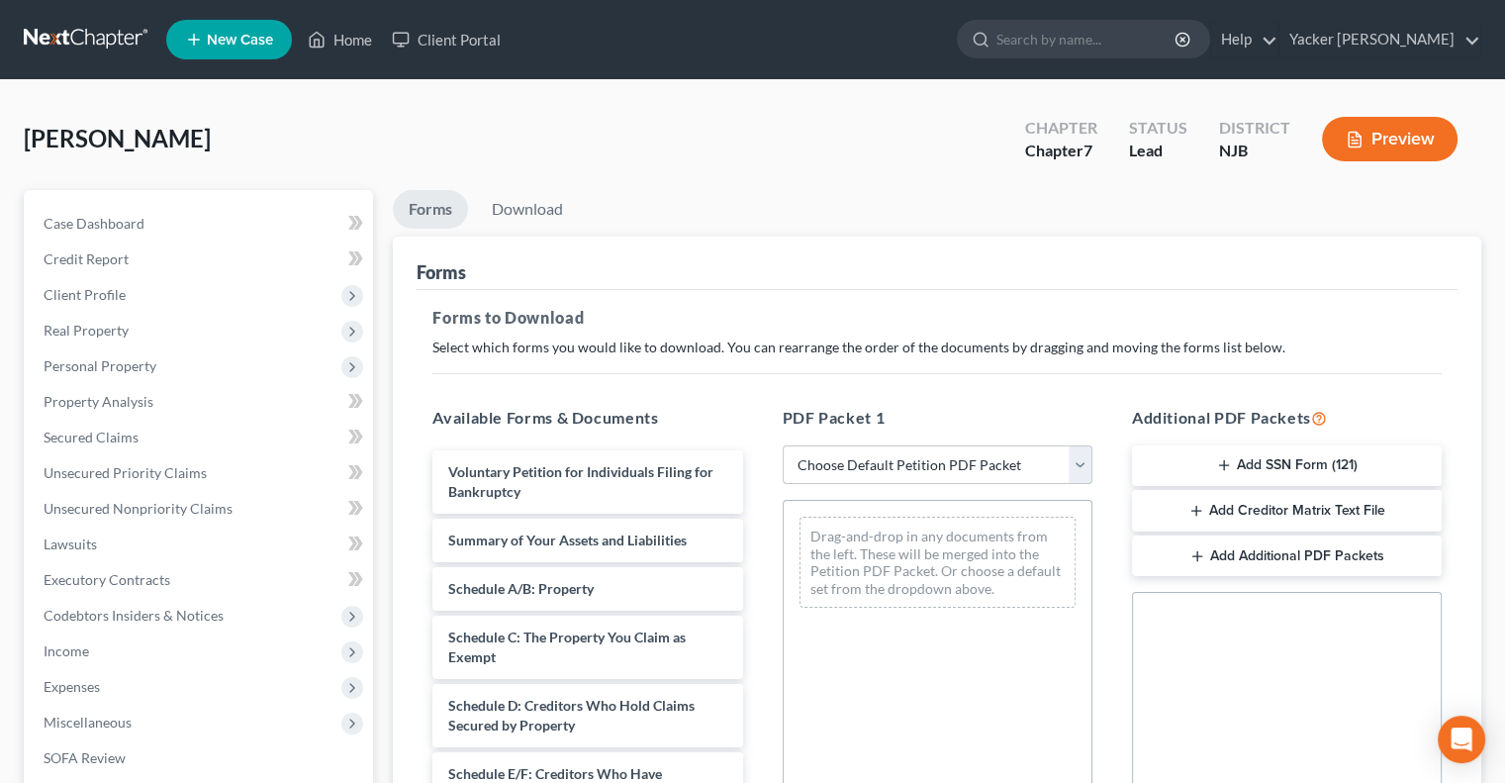
click at [890, 467] on select "Choose Default Petition PDF Packet Complete Bankruptcy Petition (all forms and …" at bounding box center [938, 465] width 310 height 40
select select "0"
click at [783, 445] on select "Choose Default Petition PDF Packet Complete Bankruptcy Petition (all forms and …" at bounding box center [938, 465] width 310 height 40
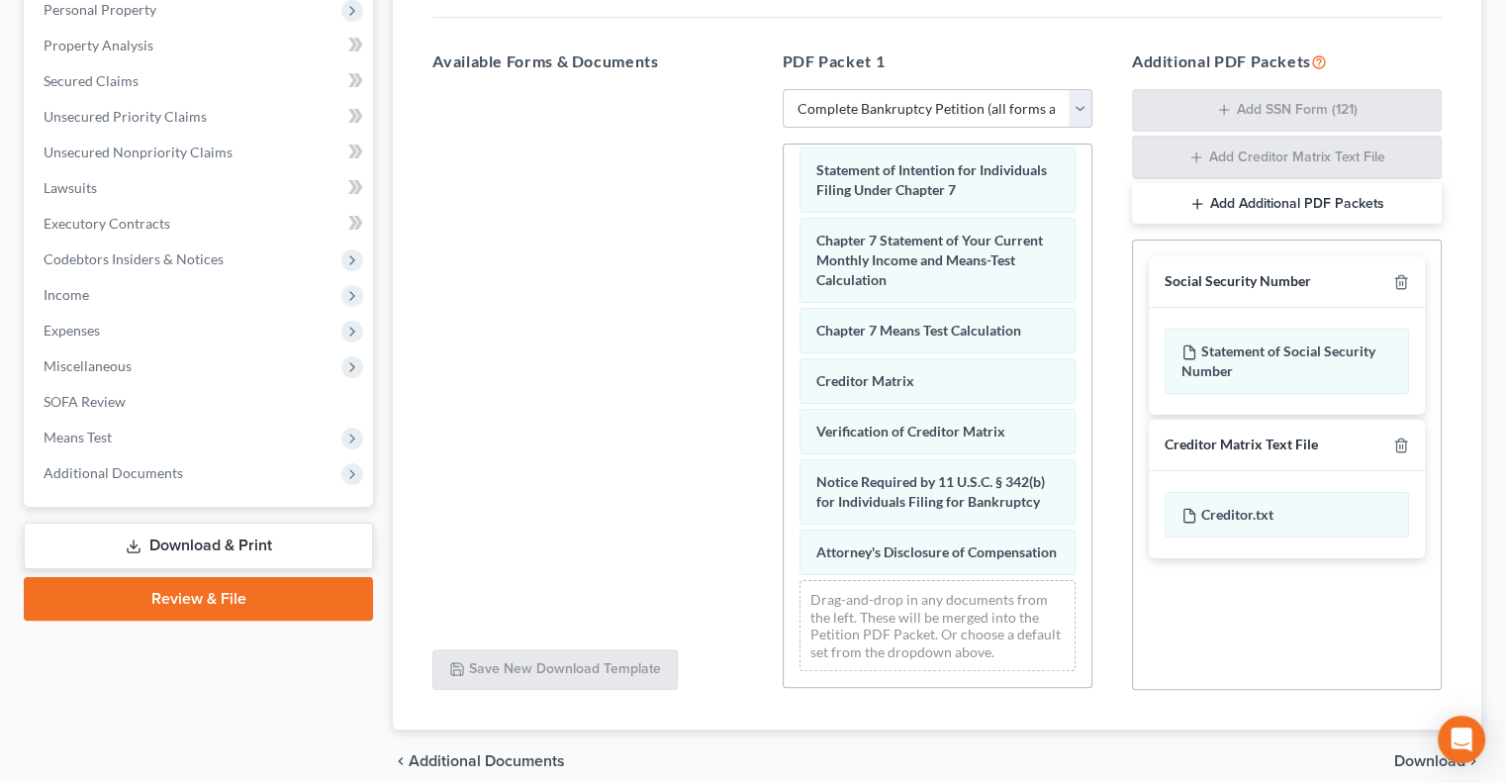
scroll to position [439, 0]
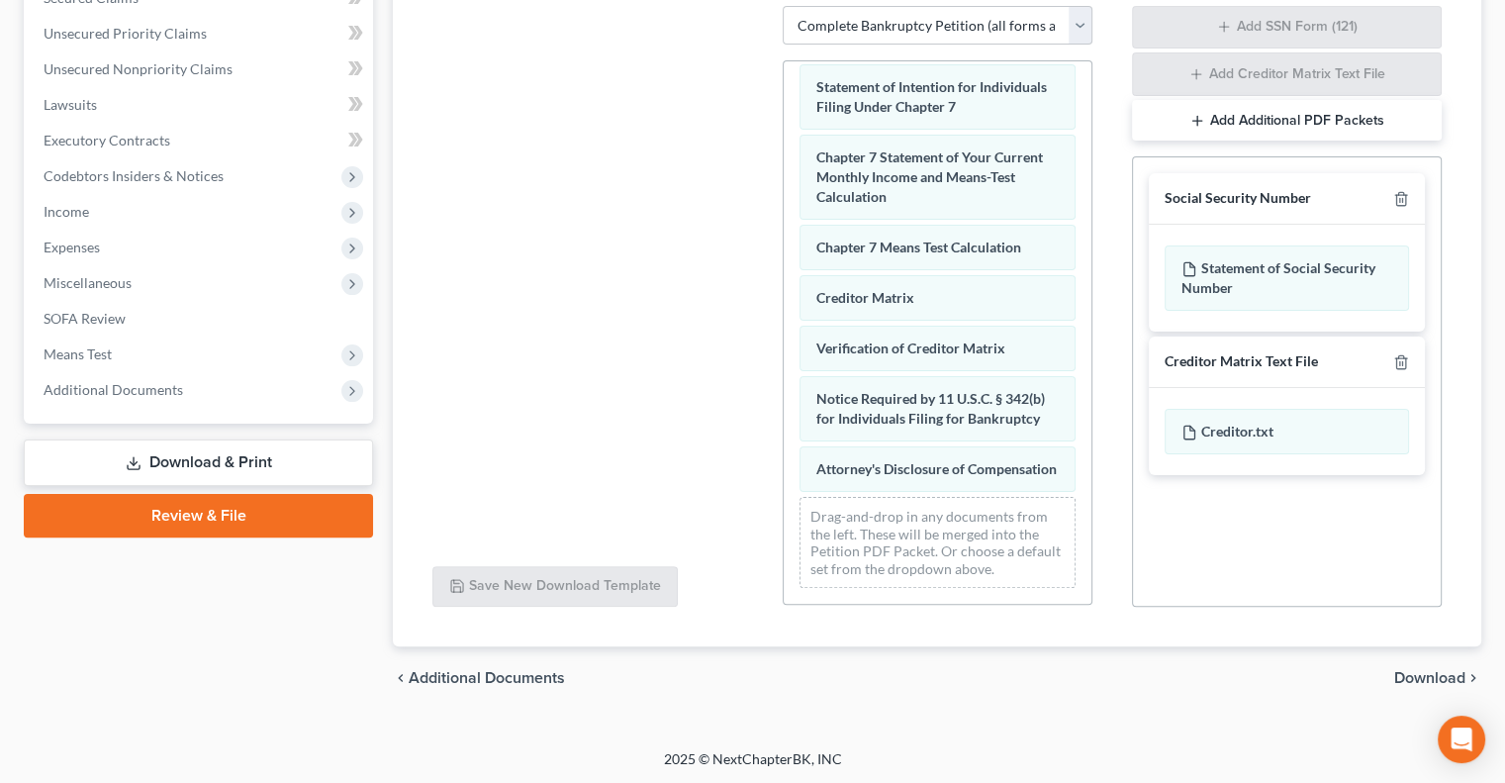
click at [1436, 674] on span "Download" at bounding box center [1429, 678] width 71 height 16
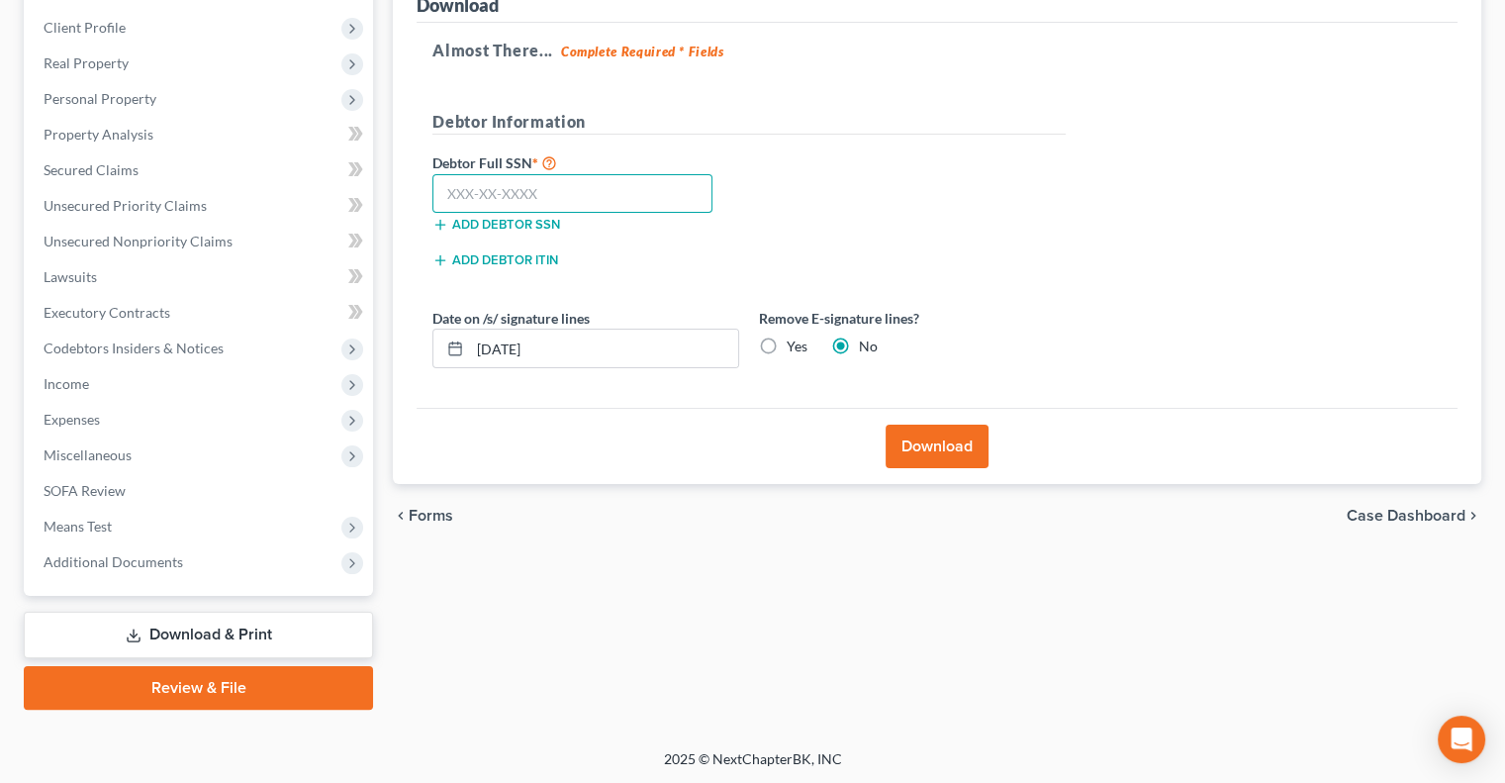
click at [559, 191] on input "text" at bounding box center [572, 194] width 280 height 40
type input "054-94-7962"
click at [914, 438] on button "Download" at bounding box center [937, 447] width 103 height 44
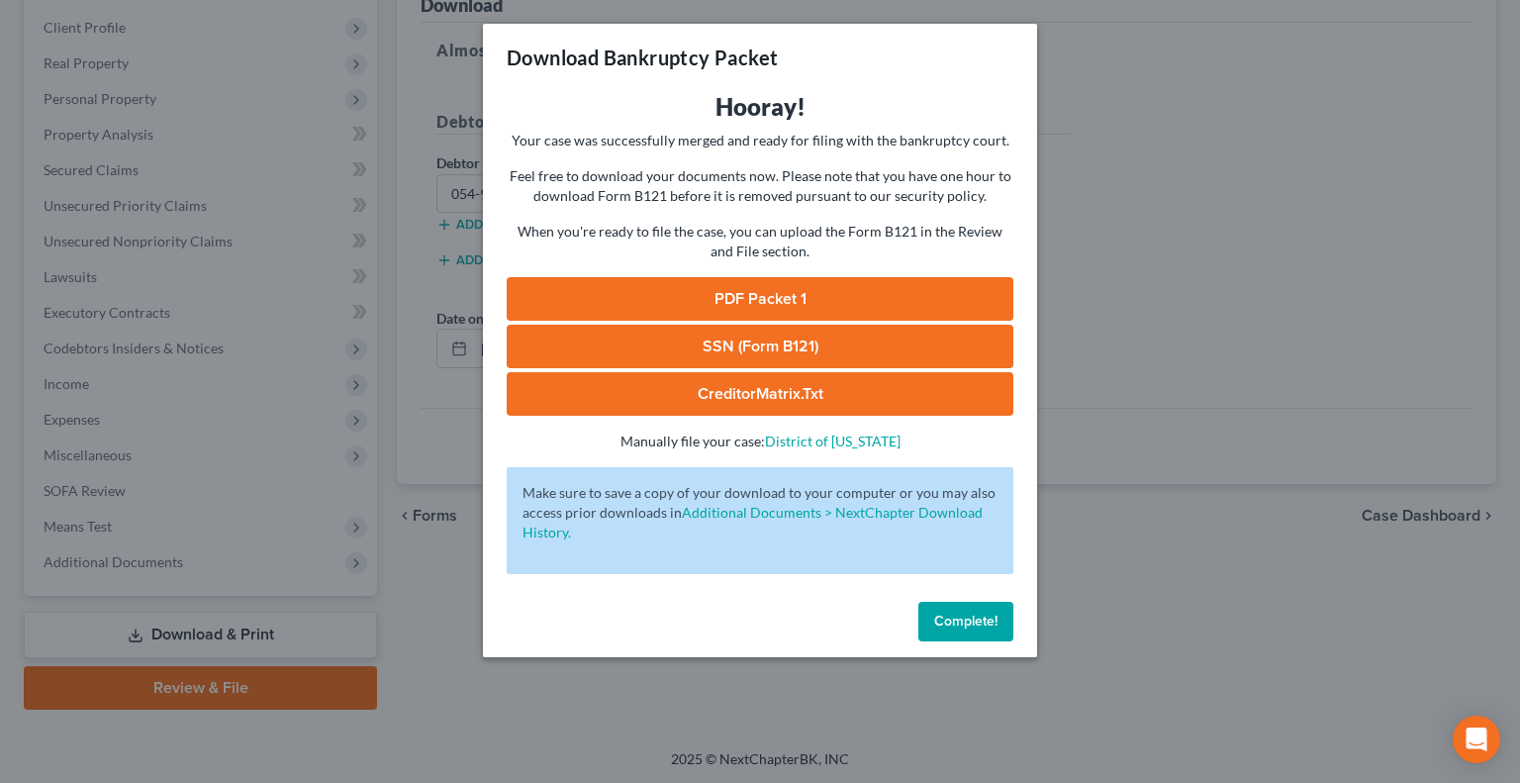
click at [806, 304] on link "PDF Packet 1" at bounding box center [760, 299] width 507 height 44
click at [809, 348] on link "SSN (Form B121)" at bounding box center [760, 347] width 507 height 44
click at [756, 383] on link "CreditorMatrix.txt" at bounding box center [760, 394] width 507 height 44
click at [957, 614] on span "Complete!" at bounding box center [965, 621] width 63 height 17
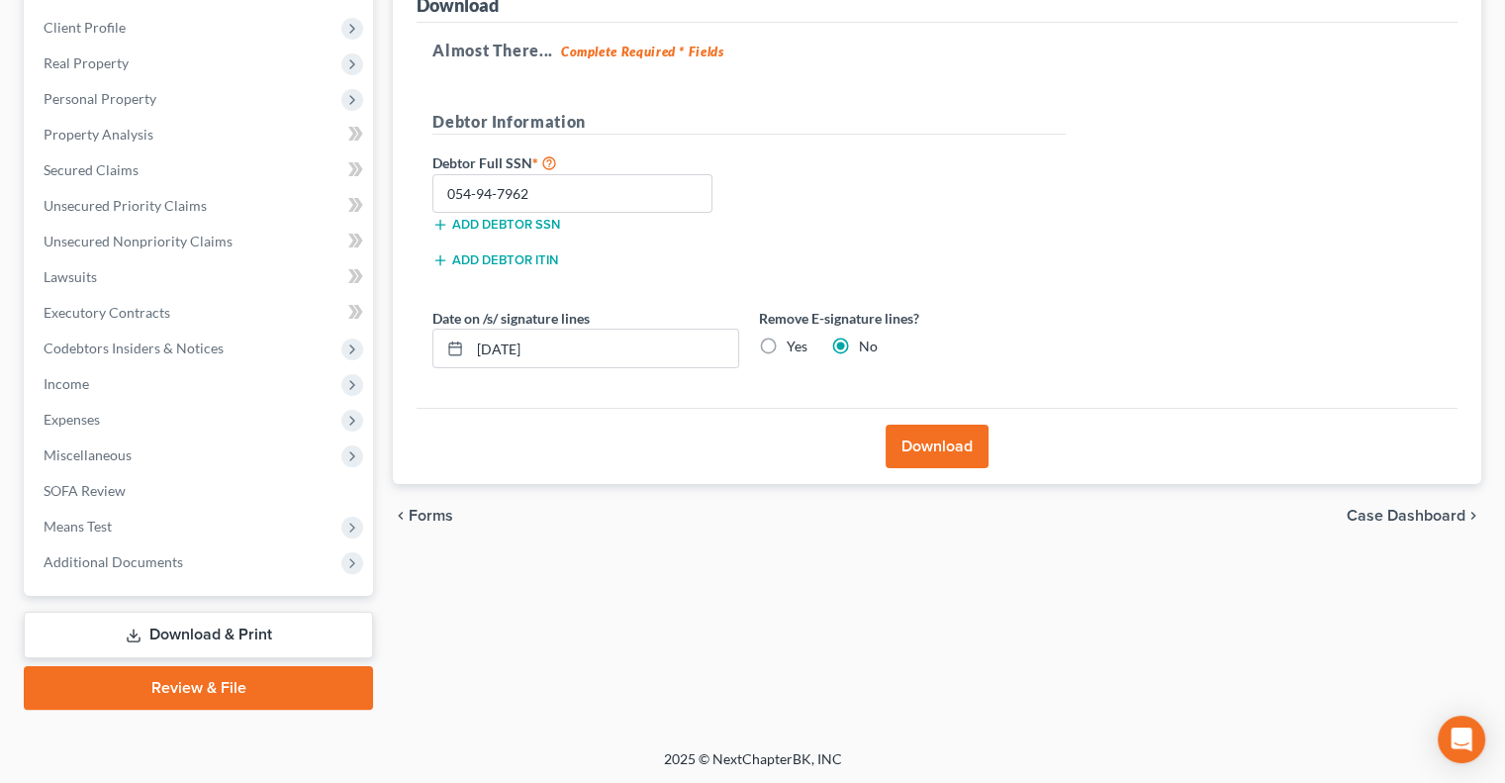
click at [211, 632] on link "Download & Print" at bounding box center [198, 635] width 349 height 47
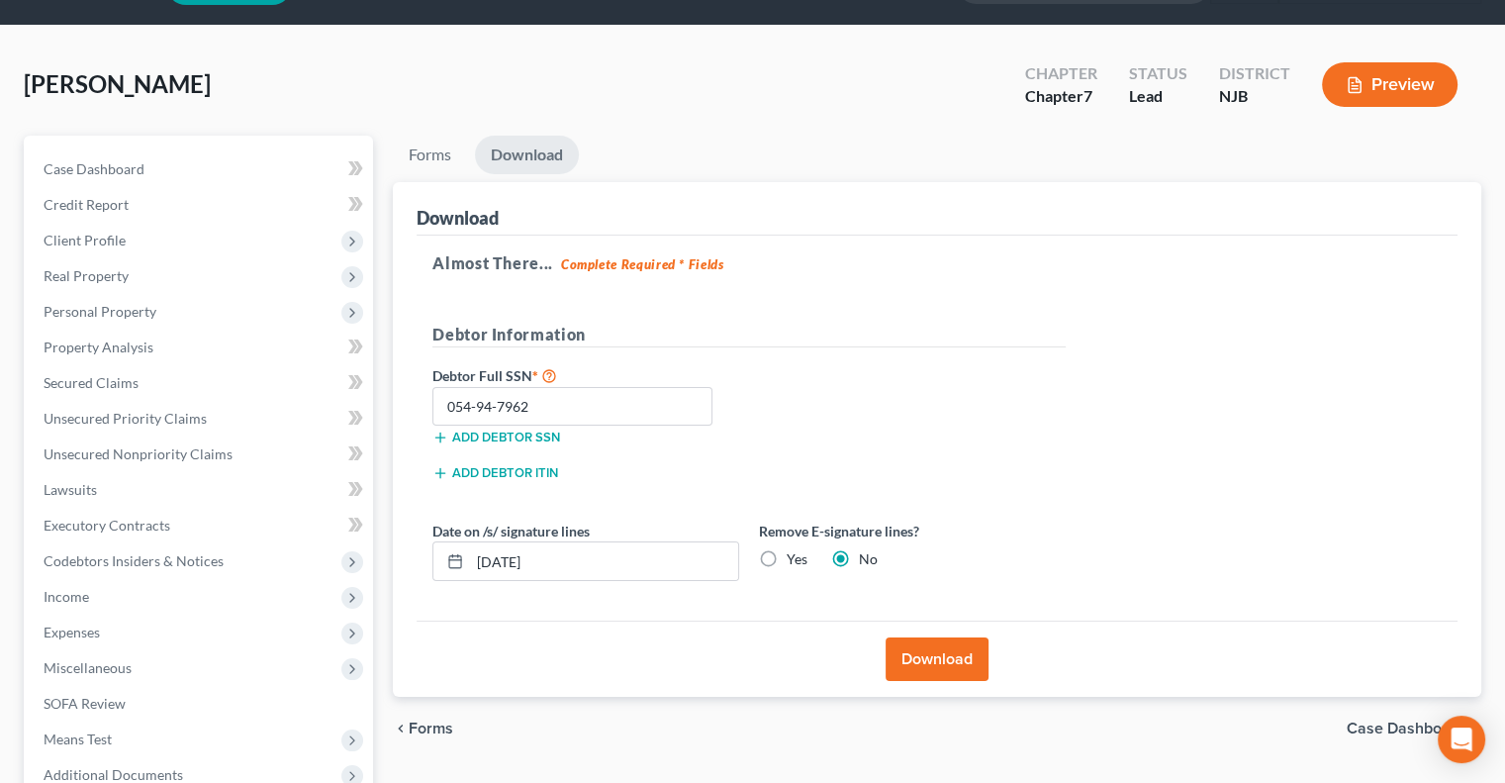
scroll to position [0, 0]
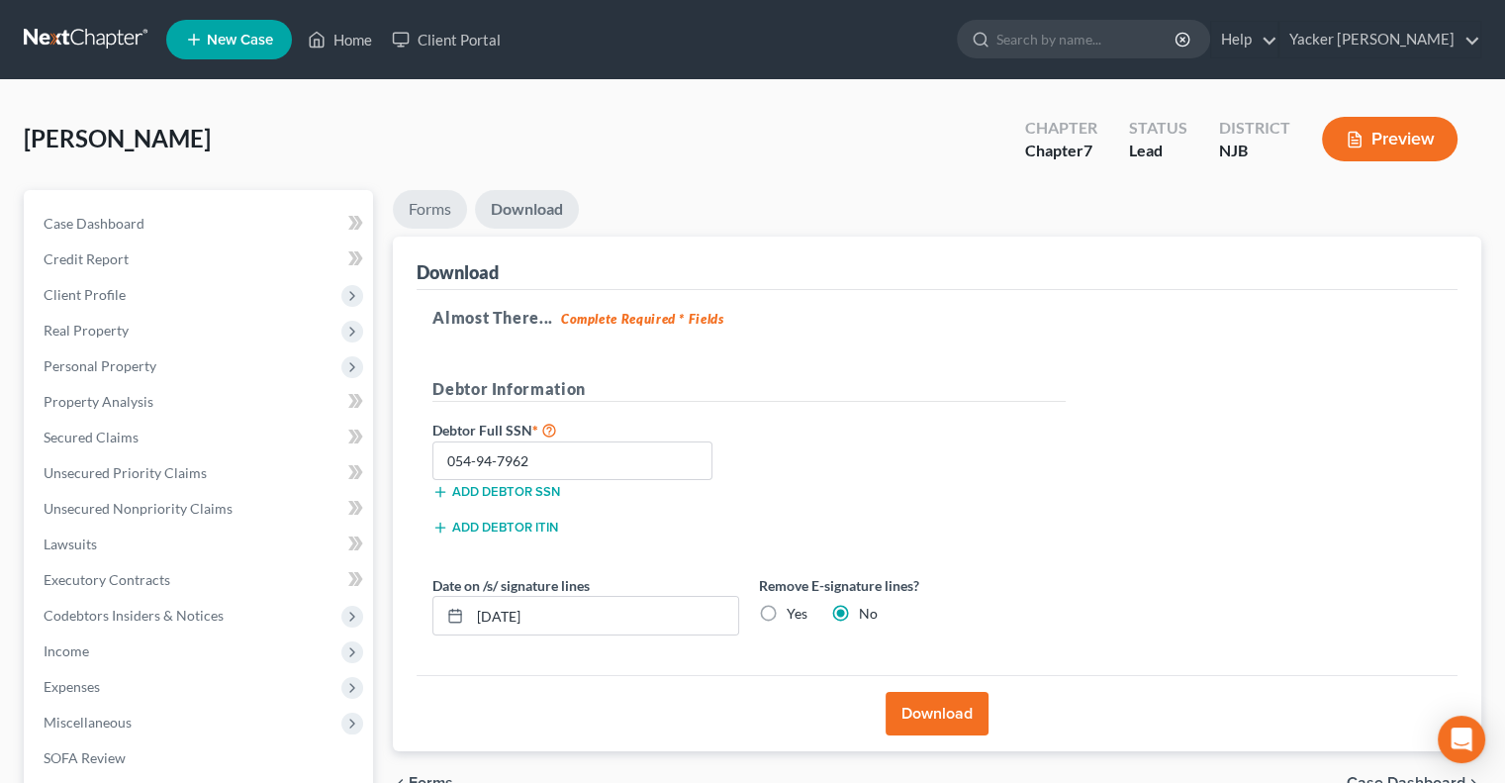
click at [442, 209] on link "Forms" at bounding box center [430, 209] width 74 height 39
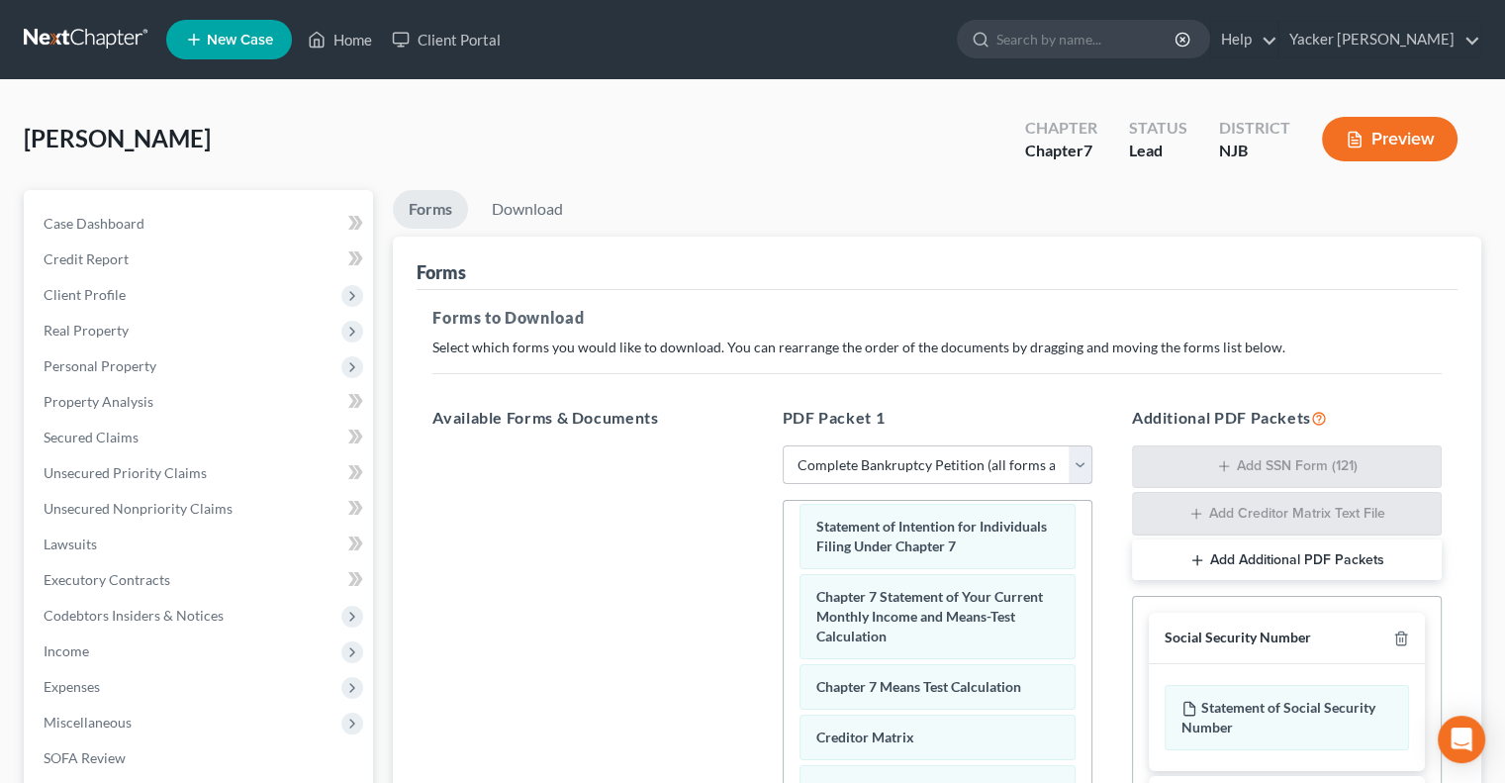
click at [1077, 458] on select "Choose Default Petition PDF Packet Complete Bankruptcy Petition (all forms and …" at bounding box center [938, 465] width 310 height 40
select select "3"
click at [783, 445] on select "Choose Default Petition PDF Packet Complete Bankruptcy Petition (all forms and …" at bounding box center [938, 465] width 310 height 40
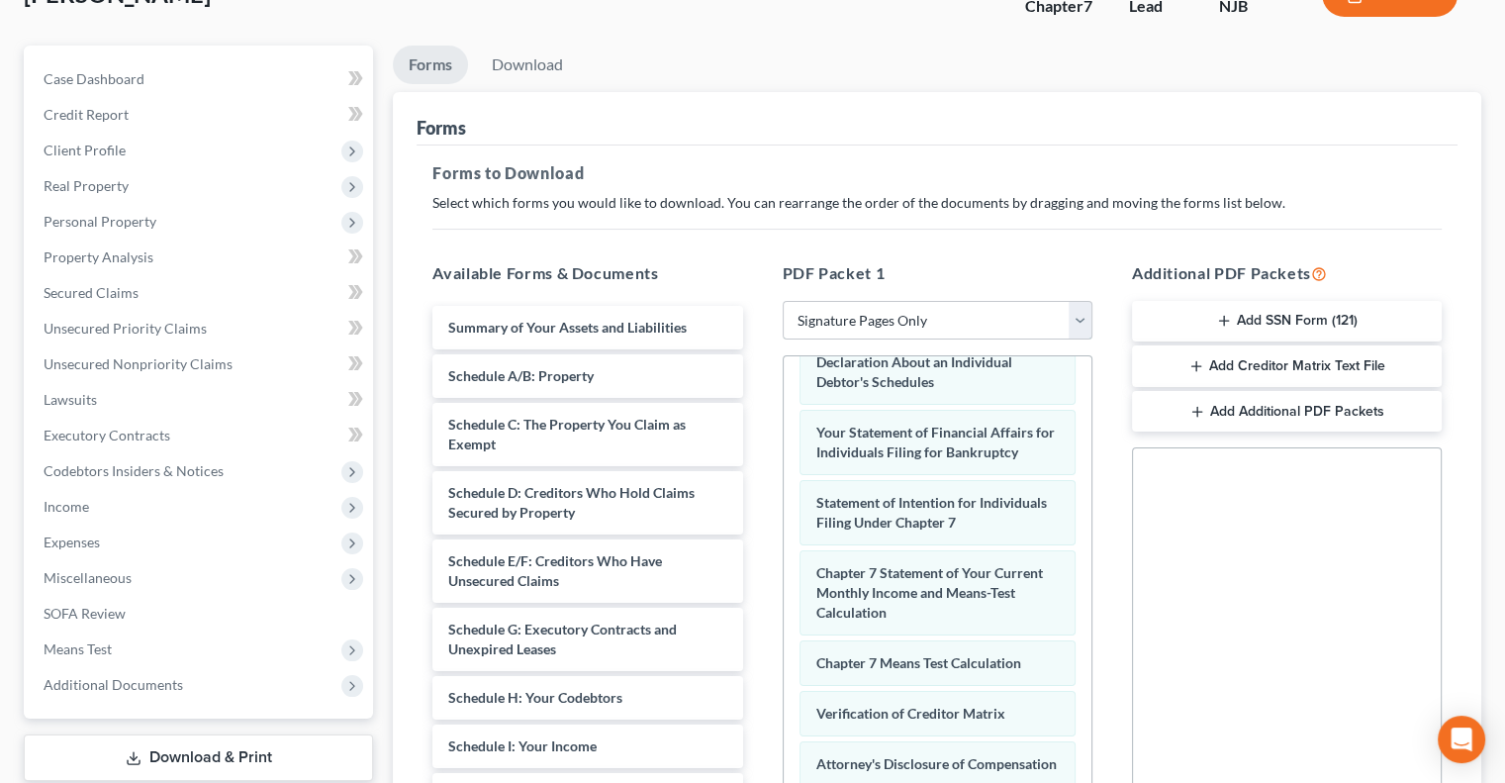
scroll to position [396, 0]
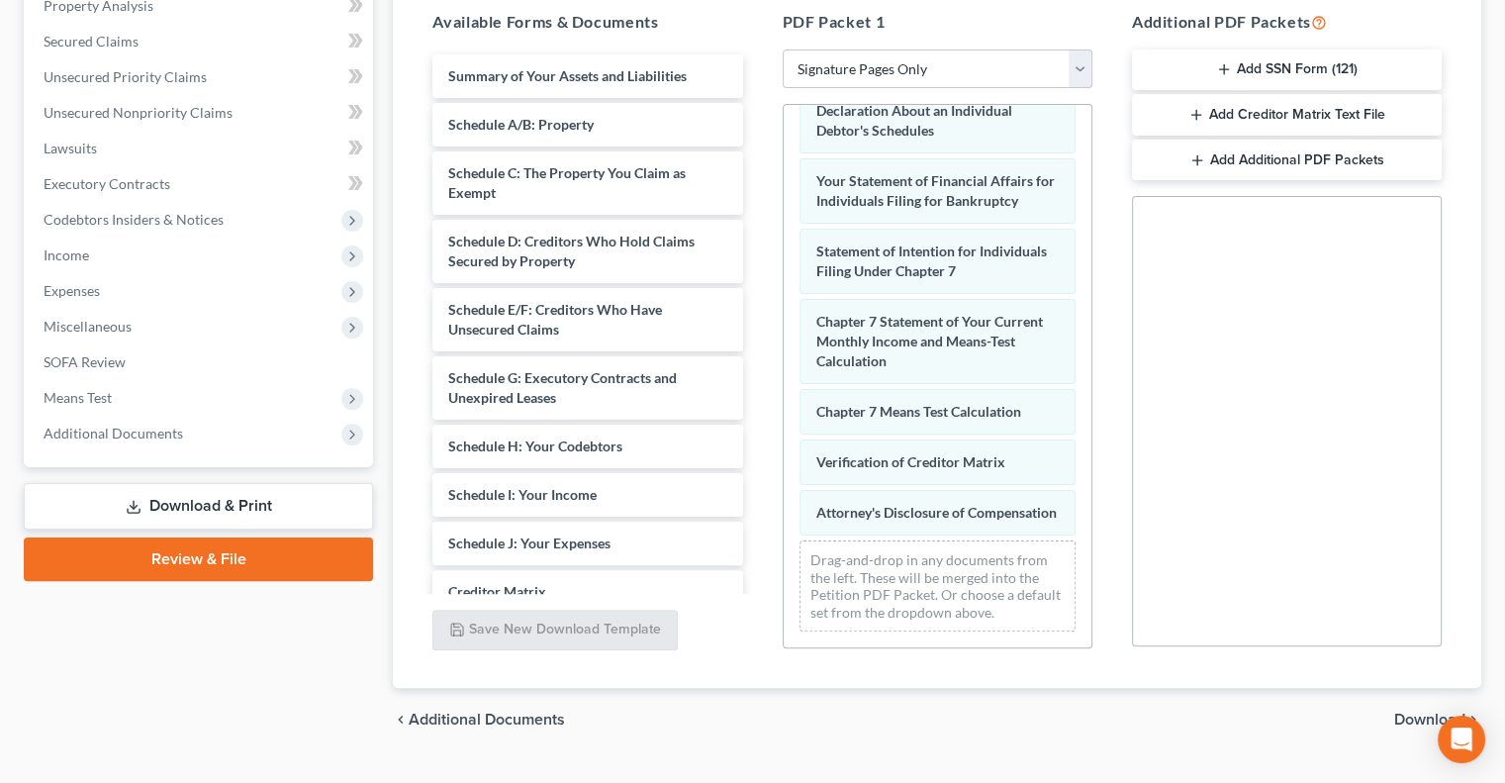
click at [1408, 719] on span "Download" at bounding box center [1429, 720] width 71 height 16
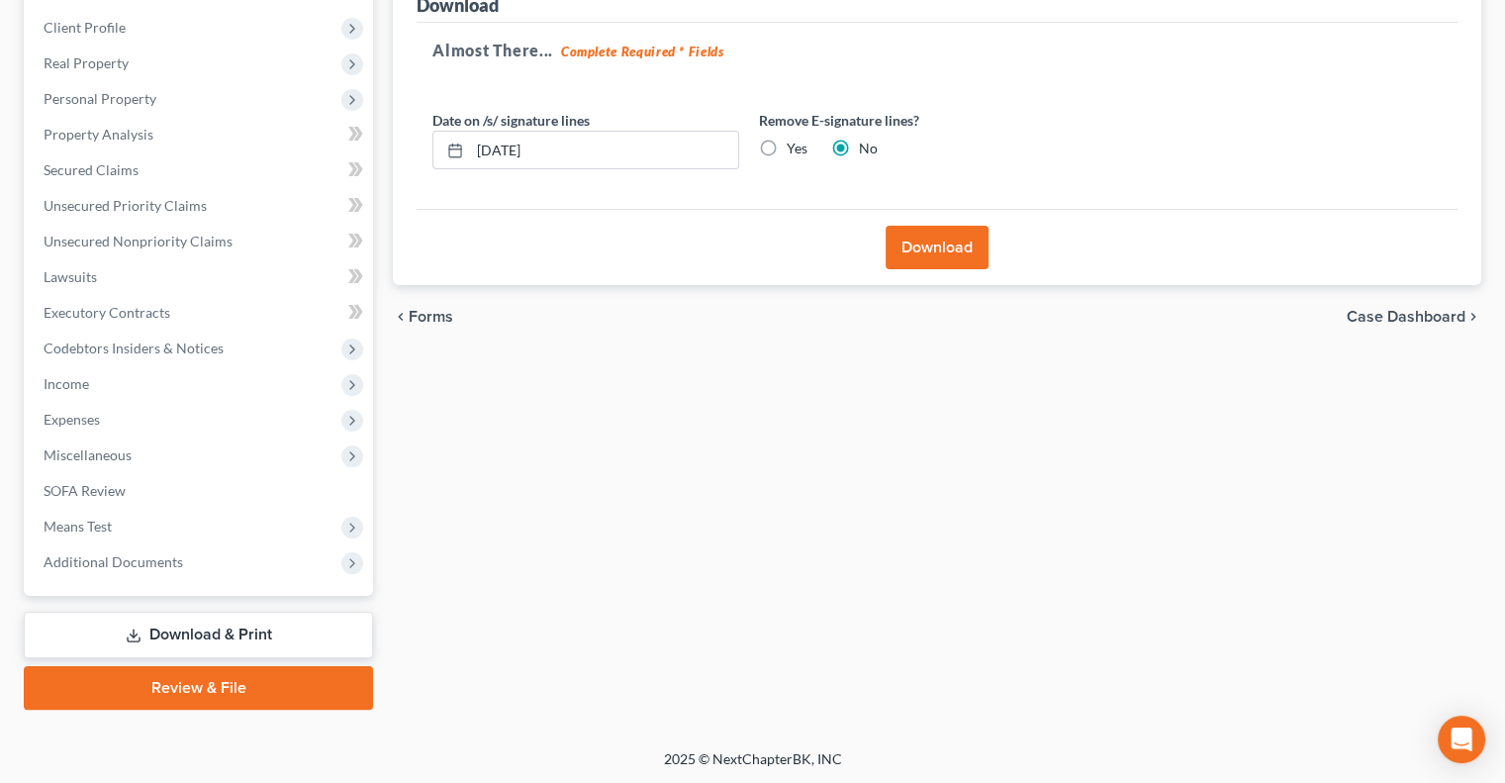
click at [907, 237] on button "Download" at bounding box center [937, 248] width 103 height 44
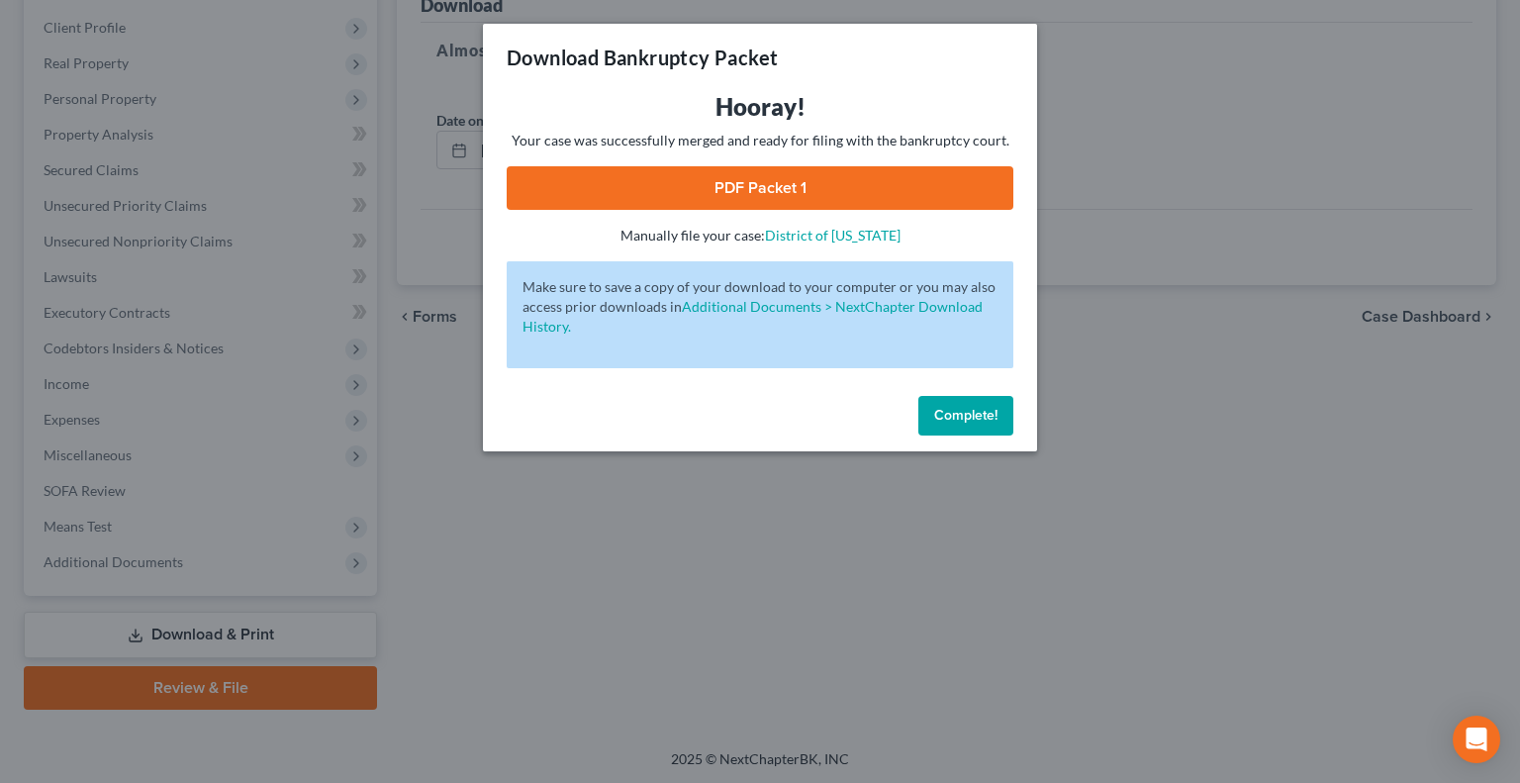
click at [832, 196] on link "PDF Packet 1" at bounding box center [760, 188] width 507 height 44
click at [964, 411] on span "Complete!" at bounding box center [965, 415] width 63 height 17
